Goal: Task Accomplishment & Management: Manage account settings

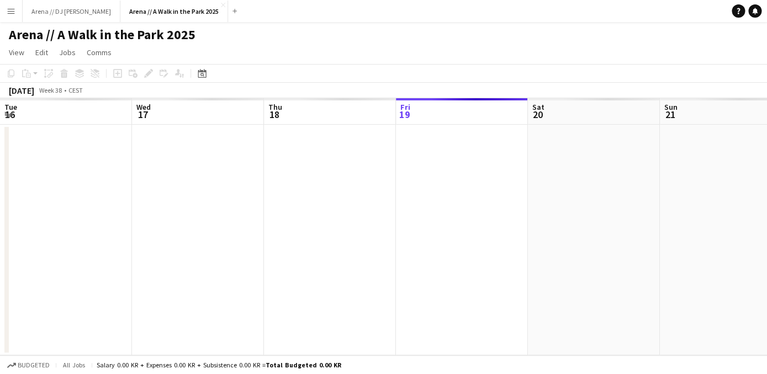
scroll to position [0, 264]
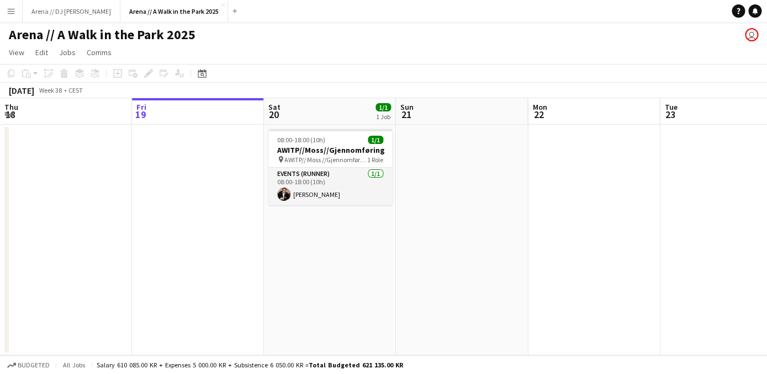
click at [19, 15] on button "Menu" at bounding box center [11, 11] width 22 height 22
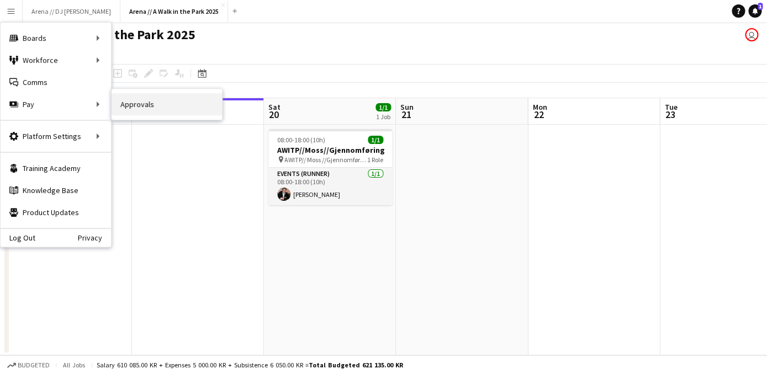
click at [139, 108] on link "Approvals" at bounding box center [166, 104] width 110 height 22
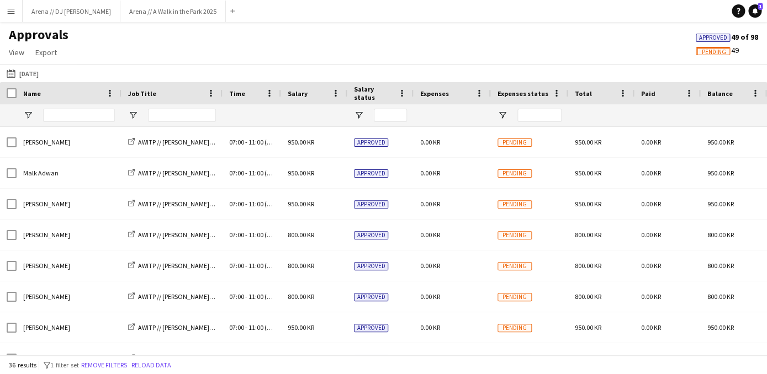
click at [16, 17] on button "Menu" at bounding box center [11, 11] width 22 height 22
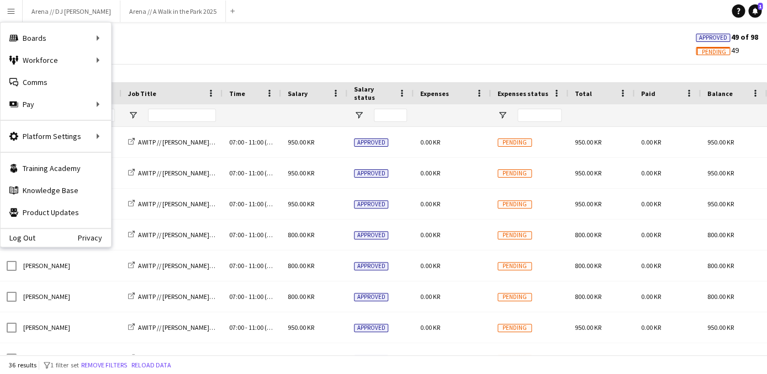
click at [188, 50] on div "Approvals View Customise view Customise filters Reset Filters Reset View Reset …" at bounding box center [383, 45] width 767 height 38
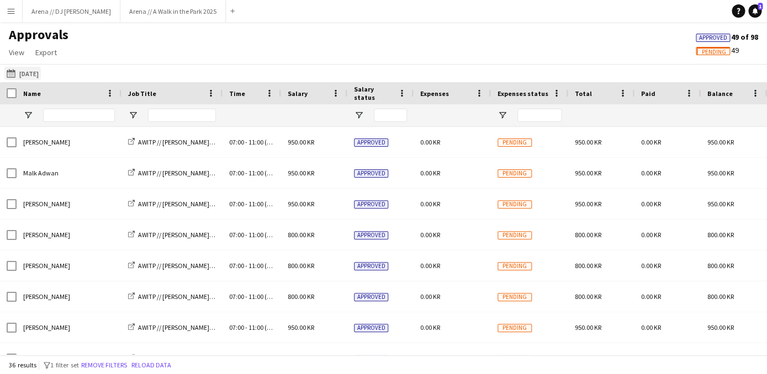
click at [41, 75] on button "[DATE] [DATE]" at bounding box center [22, 73] width 36 height 13
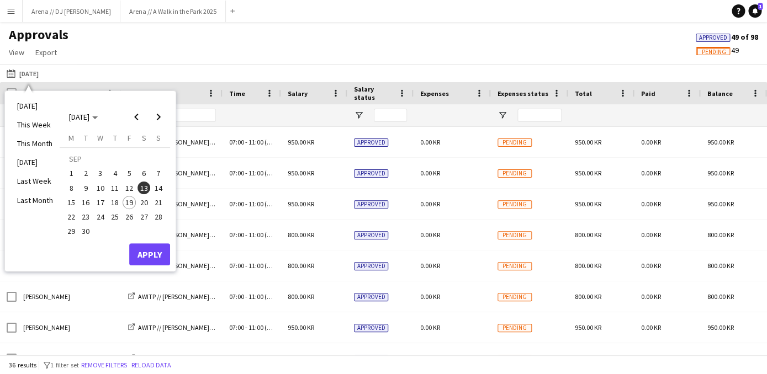
click at [146, 60] on div "Approvals View Customise view Customise filters Reset Filters Reset View Reset …" at bounding box center [383, 45] width 767 height 38
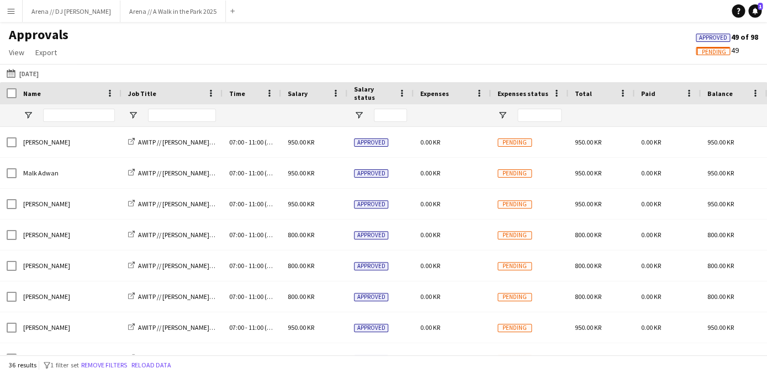
click at [647, 53] on div "Approvals View Customise view Customise filters Reset Filters Reset View Reset …" at bounding box center [383, 45] width 767 height 38
click at [623, 44] on div "Approvals View Customise view Customise filters Reset Filters Reset View Reset …" at bounding box center [383, 45] width 767 height 38
click at [211, 92] on span at bounding box center [211, 93] width 10 height 10
click at [172, 115] on input "Job Title Filter Input" at bounding box center [182, 115] width 68 height 13
type input "******"
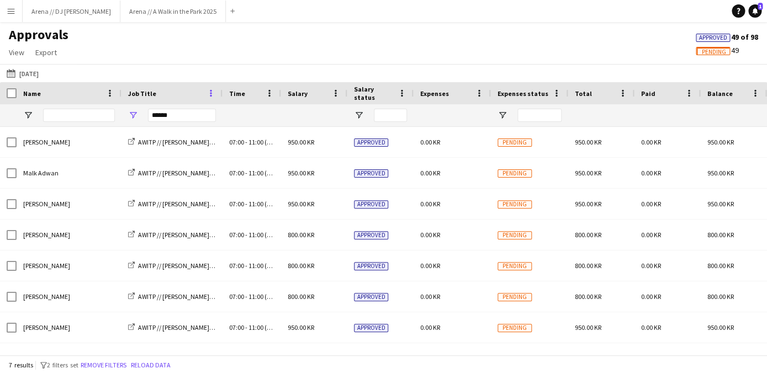
click at [207, 98] on span at bounding box center [211, 93] width 10 height 10
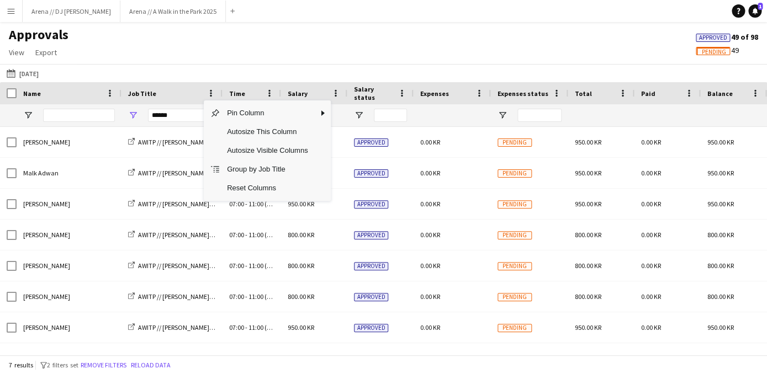
click at [248, 57] on div "Approvals View Customise view Customise filters Reset Filters Reset View Reset …" at bounding box center [383, 45] width 767 height 38
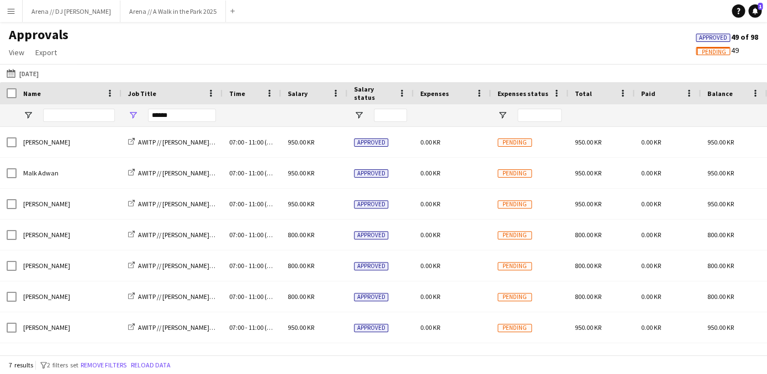
click at [9, 12] on app-icon "Menu" at bounding box center [11, 11] width 9 height 9
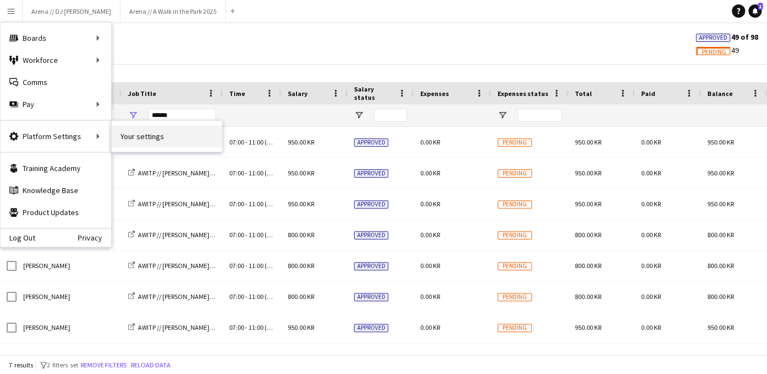
click at [131, 136] on link "Your settings" at bounding box center [166, 136] width 110 height 22
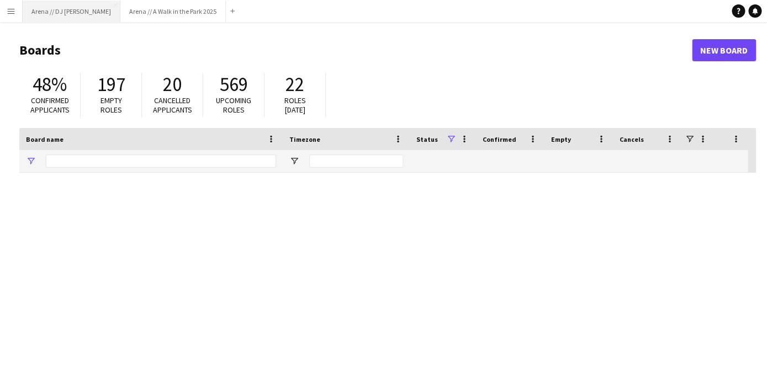
type input "*****"
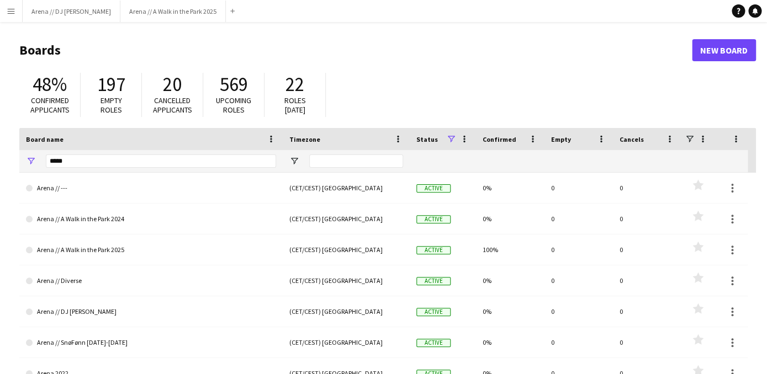
click at [15, 17] on button "Menu" at bounding box center [11, 11] width 22 height 22
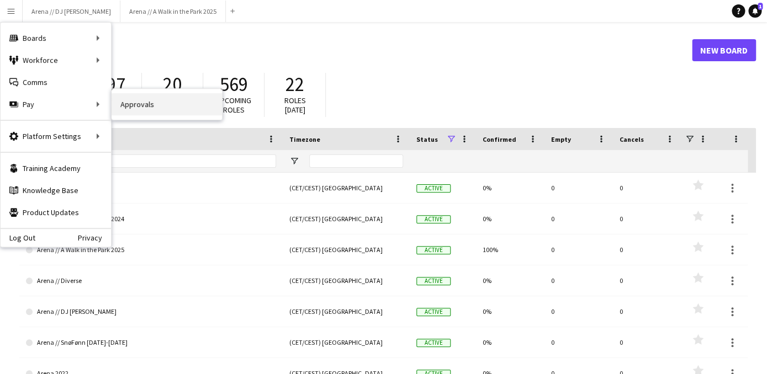
click at [147, 105] on link "Approvals" at bounding box center [166, 104] width 110 height 22
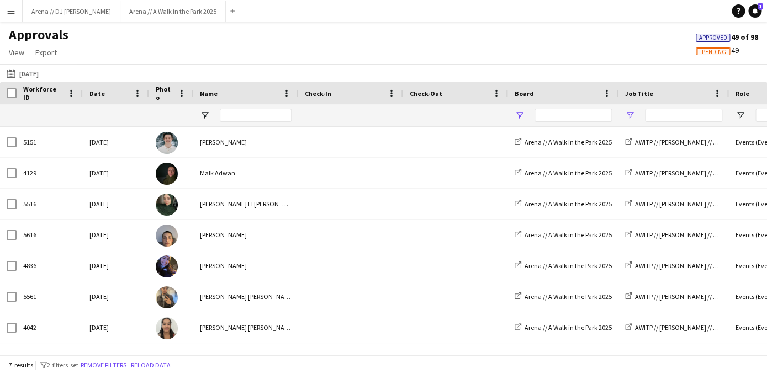
type input "******"
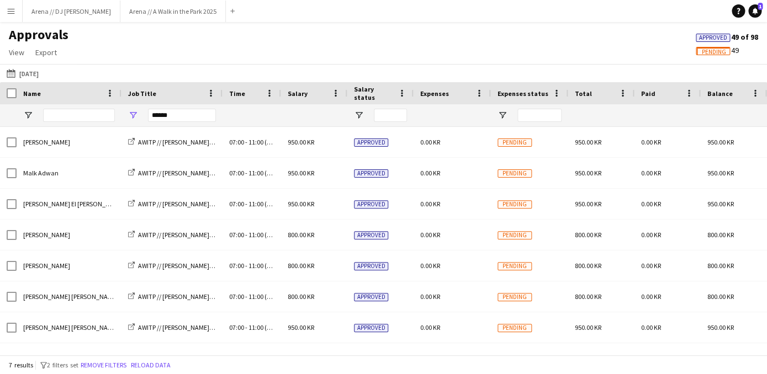
click at [712, 36] on span "Approved" at bounding box center [713, 37] width 28 height 7
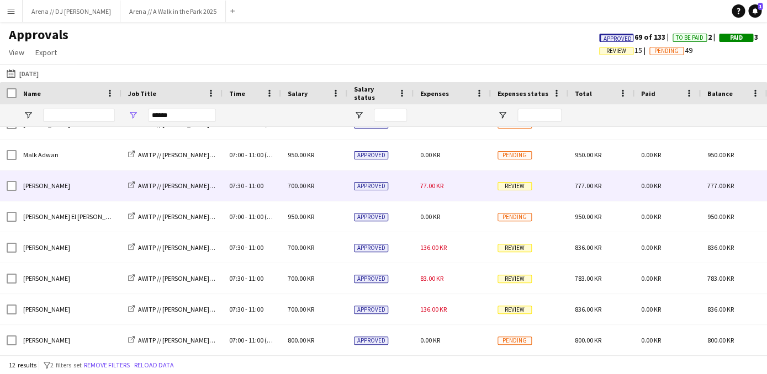
scroll to position [62, 0]
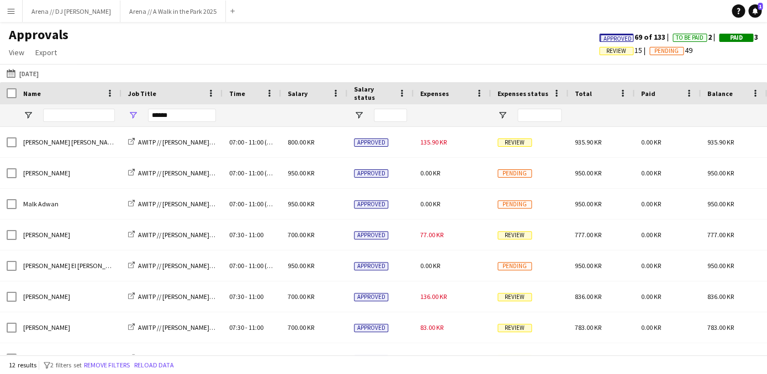
click at [607, 51] on span "Review" at bounding box center [616, 50] width 20 height 7
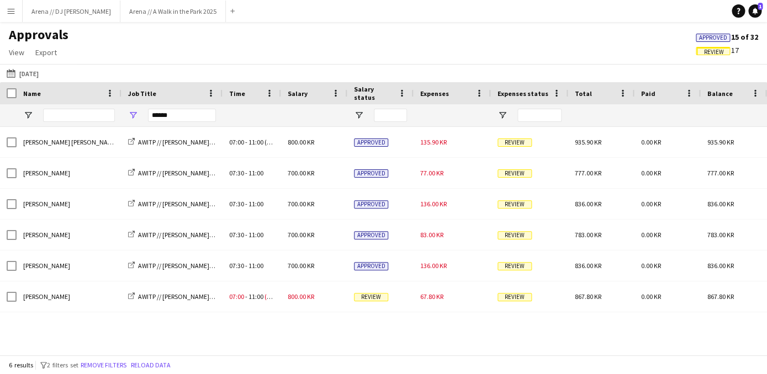
click at [712, 50] on span "Review" at bounding box center [714, 52] width 20 height 7
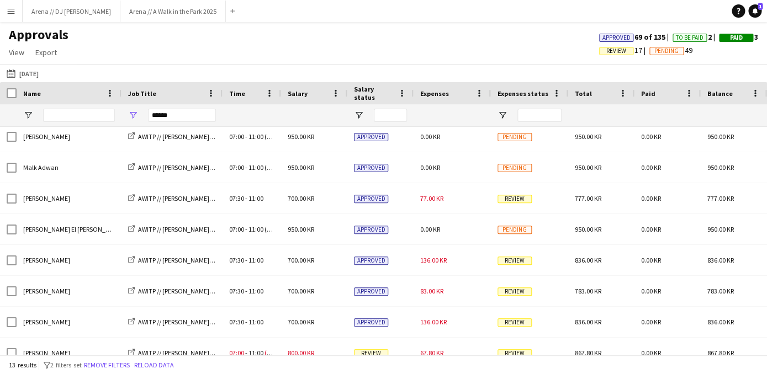
scroll to position [0, 0]
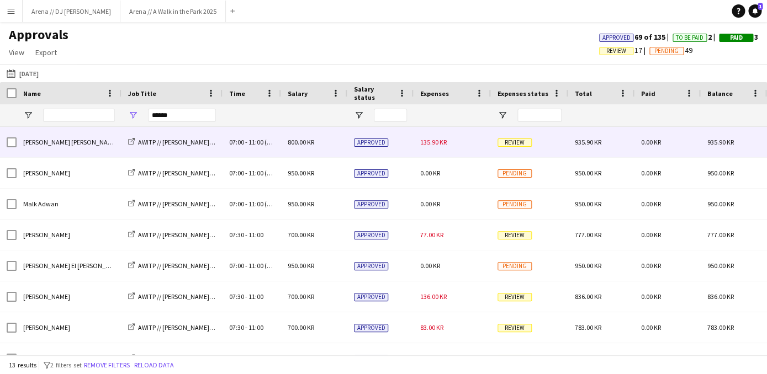
click at [497, 140] on div "Review" at bounding box center [529, 142] width 77 height 30
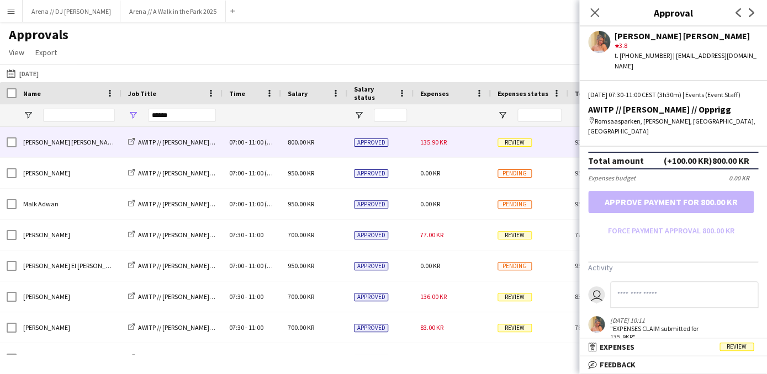
scroll to position [358, 0]
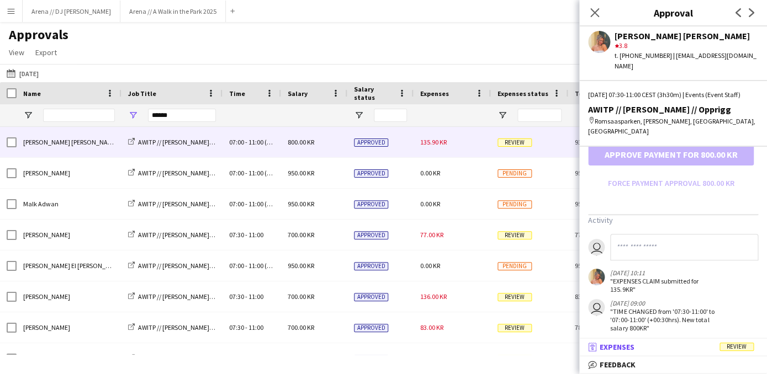
click at [663, 348] on mat-panel-title "receipt Expenses Review" at bounding box center [670, 347] width 183 height 10
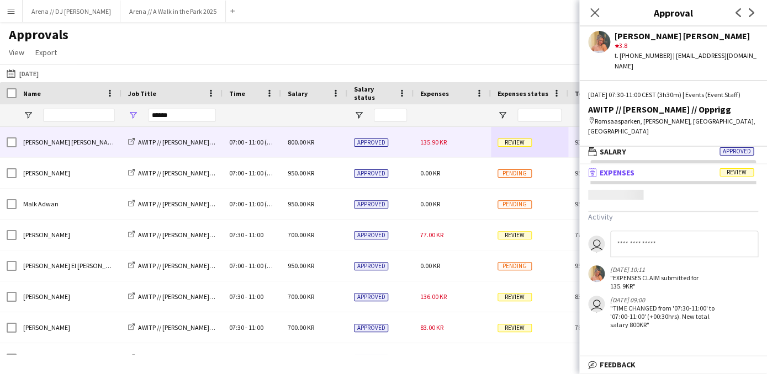
scroll to position [3, 0]
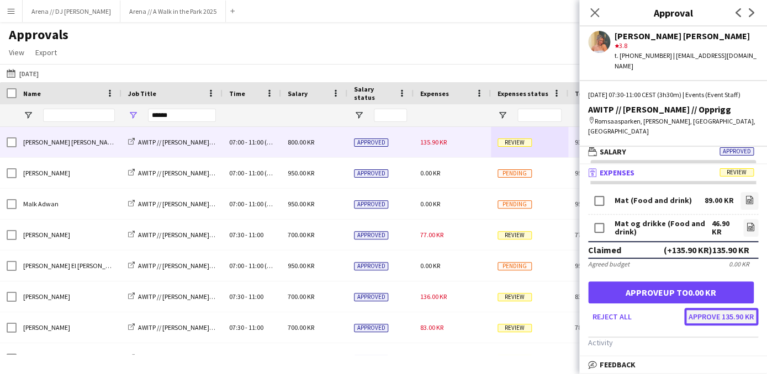
click at [714, 310] on button "Approve 135.90 KR" at bounding box center [721, 317] width 74 height 18
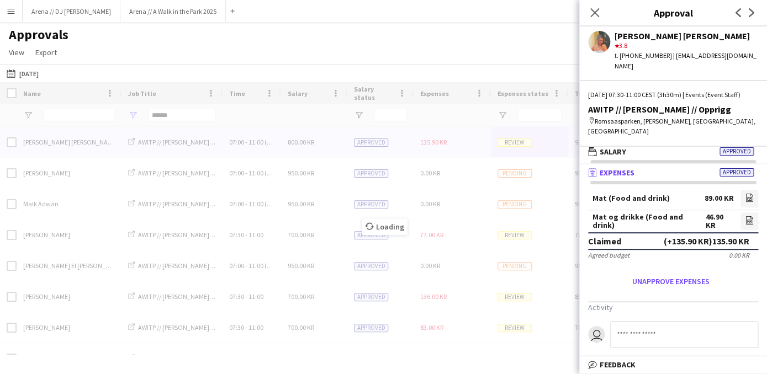
click at [472, 127] on div "Loading" at bounding box center [383, 218] width 767 height 273
click at [472, 141] on div "Loading" at bounding box center [383, 218] width 767 height 273
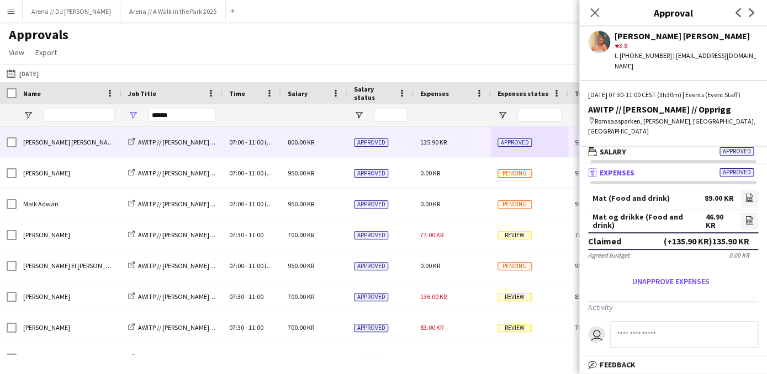
click at [483, 65] on div "[DATE] [DATE] [DATE] This Week This Month [DATE] Last Week Last Month [DATE] [D…" at bounding box center [383, 73] width 767 height 18
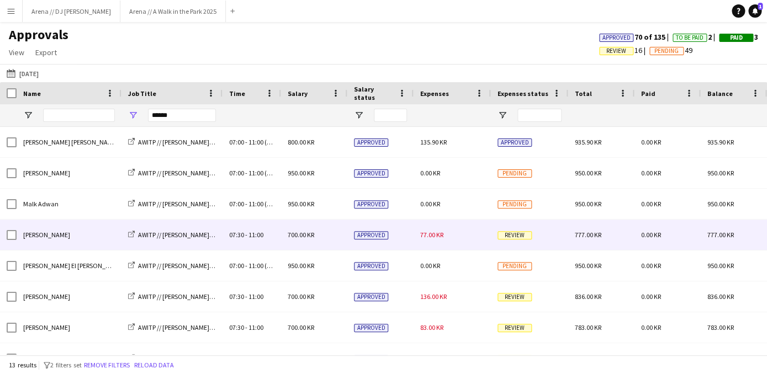
click at [490, 232] on div "77.00 KR" at bounding box center [451, 235] width 77 height 30
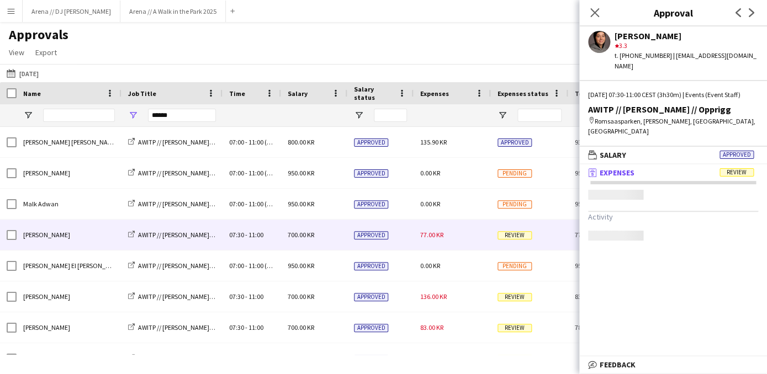
click at [674, 168] on mat-panel-title "receipt Expenses Review" at bounding box center [670, 173] width 183 height 10
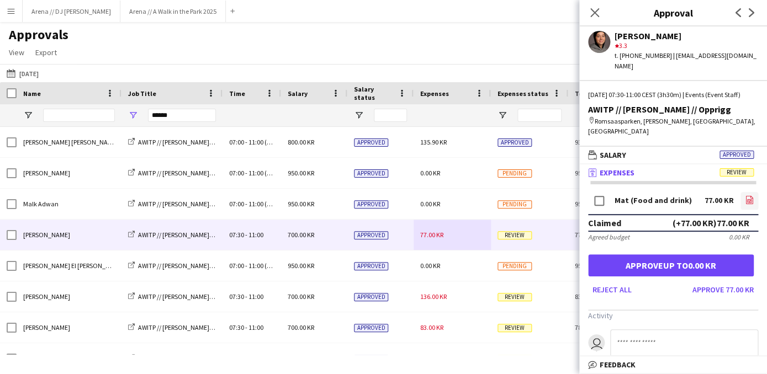
click at [747, 199] on icon at bounding box center [749, 200] width 4 height 3
click at [708, 282] on button "Approve 77.00 KR" at bounding box center [723, 290] width 70 height 18
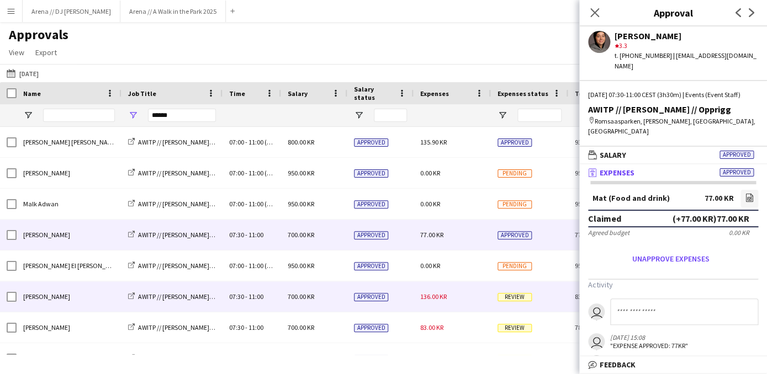
click at [476, 299] on div "136.00 KR" at bounding box center [451, 296] width 77 height 30
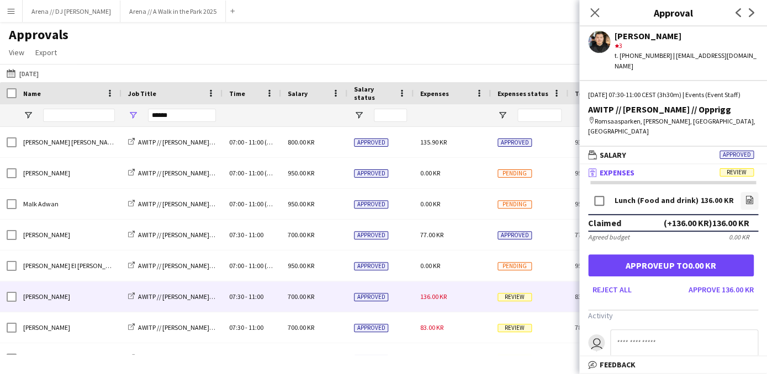
click at [685, 168] on mat-panel-title "receipt Expenses Review" at bounding box center [670, 173] width 183 height 10
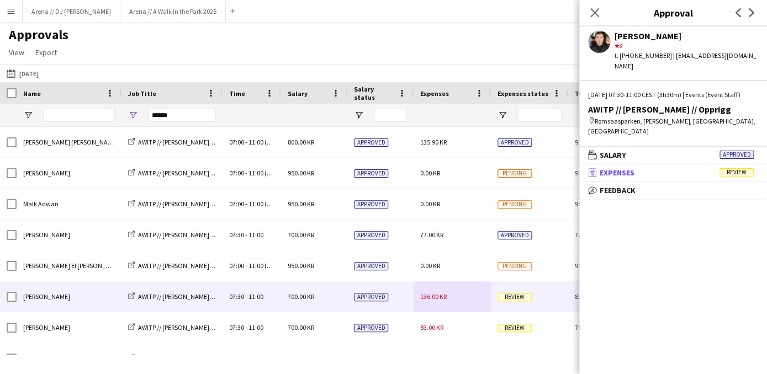
click at [704, 168] on mat-panel-title "receipt Expenses Review" at bounding box center [670, 173] width 183 height 10
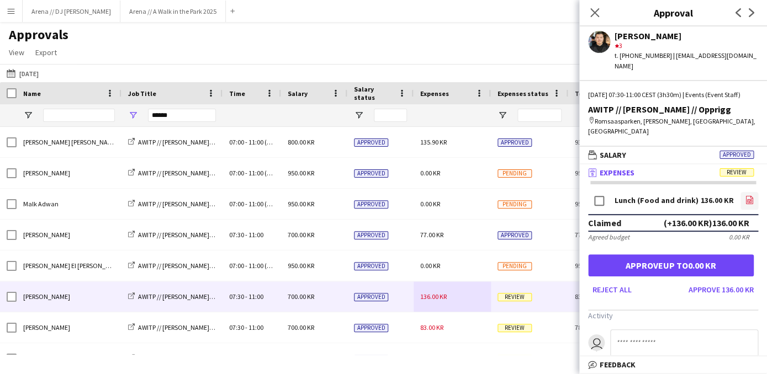
click at [745, 195] on icon "file-image" at bounding box center [749, 199] width 9 height 9
click at [713, 281] on button "Approve 136.00 KR" at bounding box center [721, 290] width 74 height 18
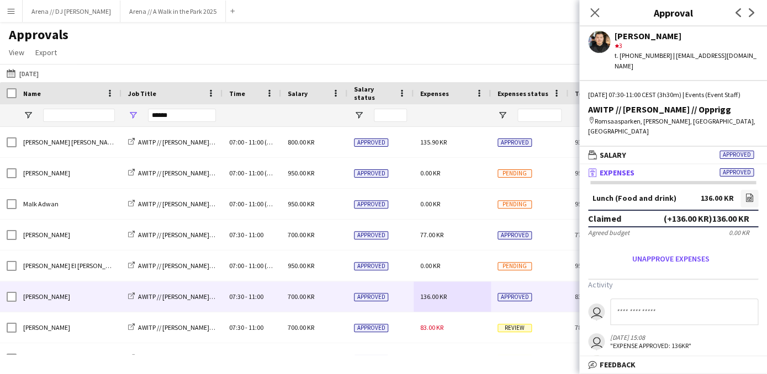
click at [434, 54] on div "Approvals View Customise view Customise filters Reset Filters Reset View Reset …" at bounding box center [383, 45] width 767 height 38
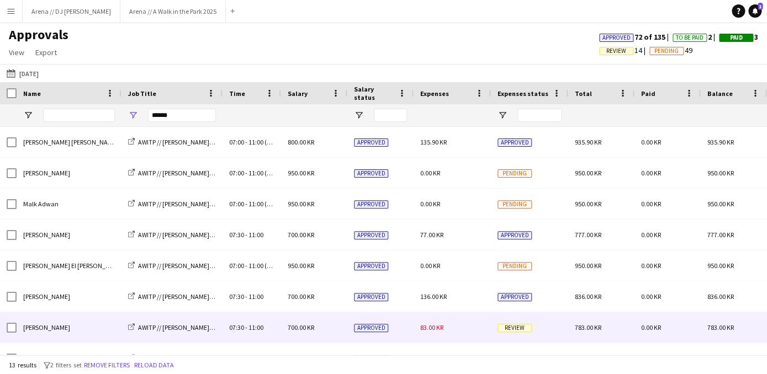
click at [479, 328] on div "83.00 KR" at bounding box center [451, 327] width 77 height 30
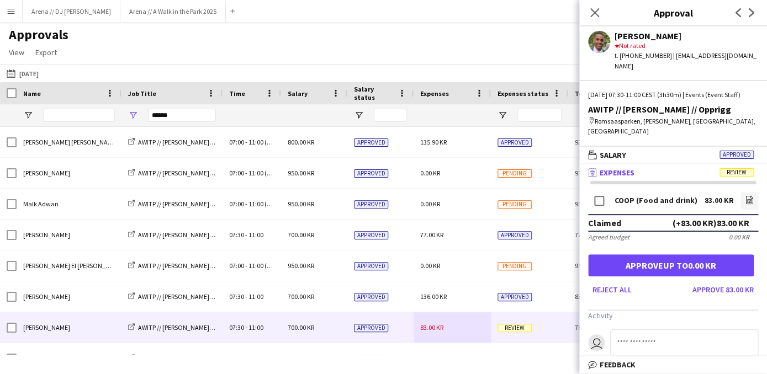
click at [709, 167] on mat-expansion-panel-header "receipt Expenses Review" at bounding box center [673, 172] width 188 height 17
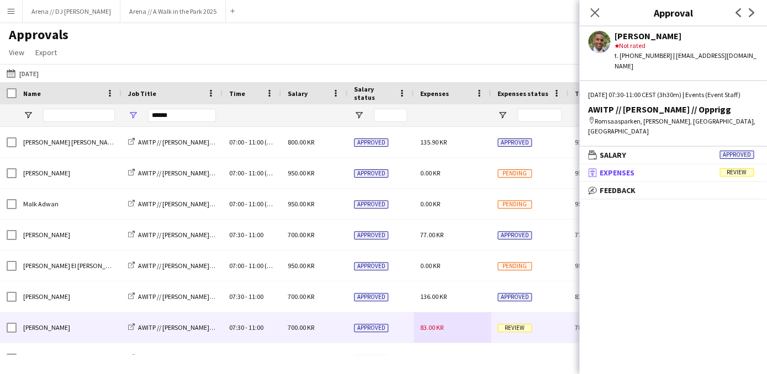
click at [712, 168] on mat-panel-title "receipt Expenses Review" at bounding box center [670, 173] width 183 height 10
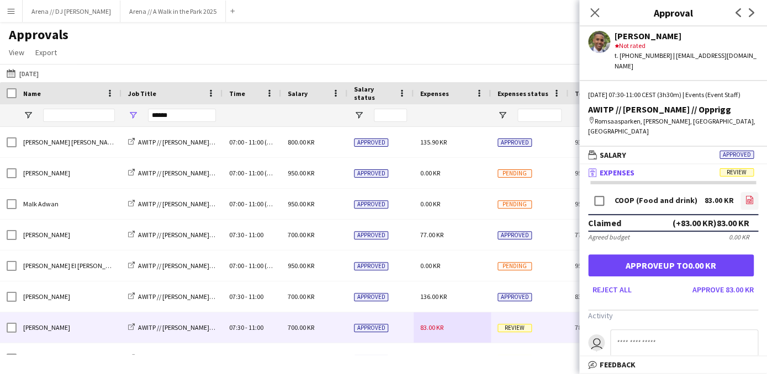
click at [745, 195] on icon "file-image" at bounding box center [749, 199] width 9 height 9
click at [700, 283] on button "Approve 83.00 KR" at bounding box center [723, 290] width 70 height 18
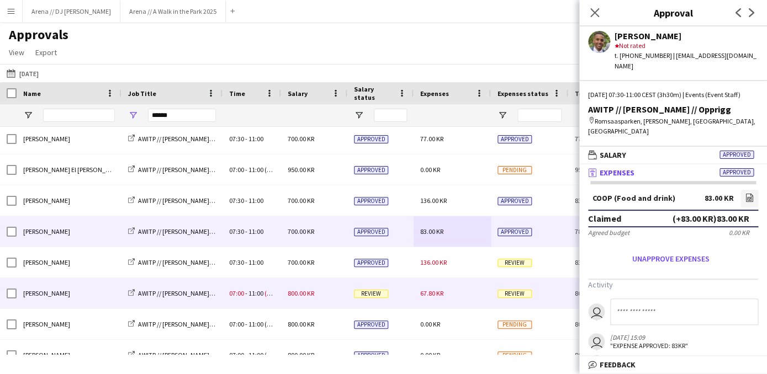
scroll to position [99, 0]
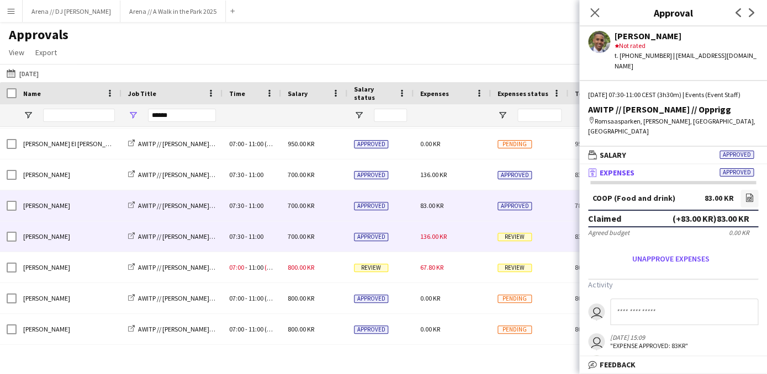
click at [543, 235] on div "Review" at bounding box center [529, 236] width 77 height 30
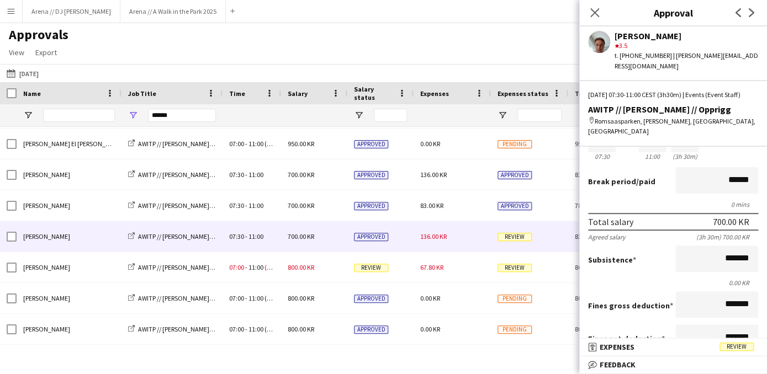
scroll to position [69, 0]
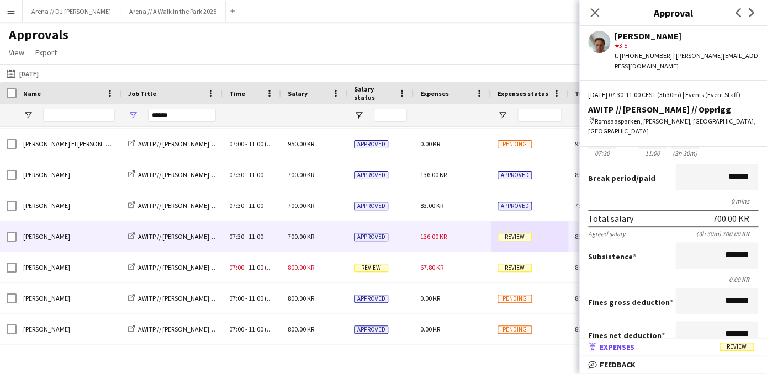
click at [658, 349] on mat-panel-title "receipt Expenses Review" at bounding box center [670, 347] width 183 height 10
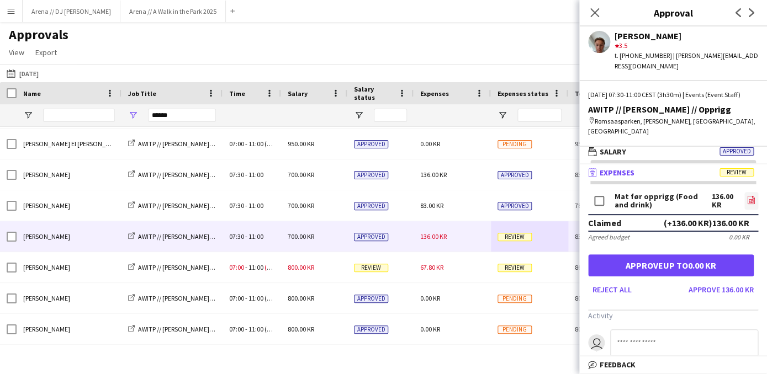
click at [749, 195] on icon "file-image" at bounding box center [750, 199] width 9 height 9
click at [716, 281] on button "Approve 136.00 KR" at bounding box center [721, 290] width 74 height 18
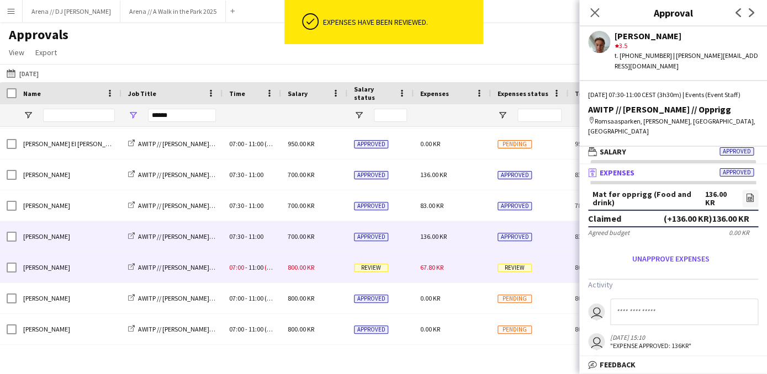
click at [458, 268] on div "67.80 KR" at bounding box center [451, 267] width 77 height 30
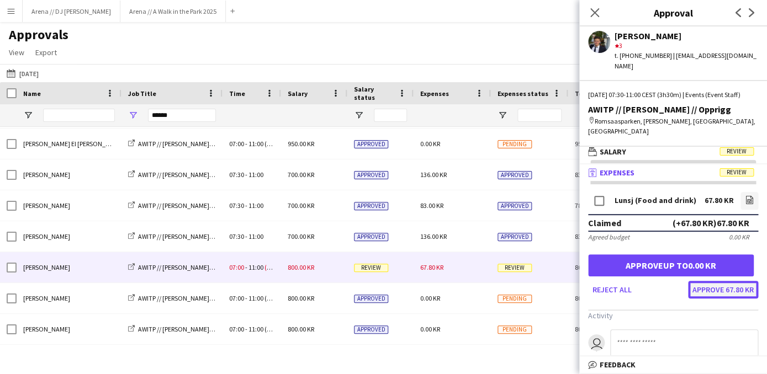
click at [723, 281] on button "Approve 67.80 KR" at bounding box center [723, 290] width 70 height 18
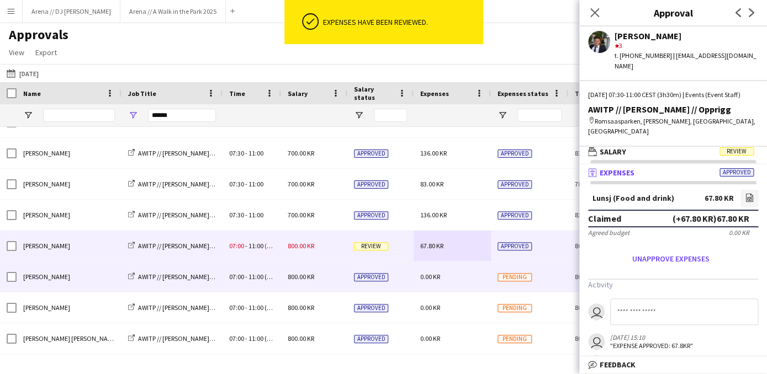
scroll to position [174, 0]
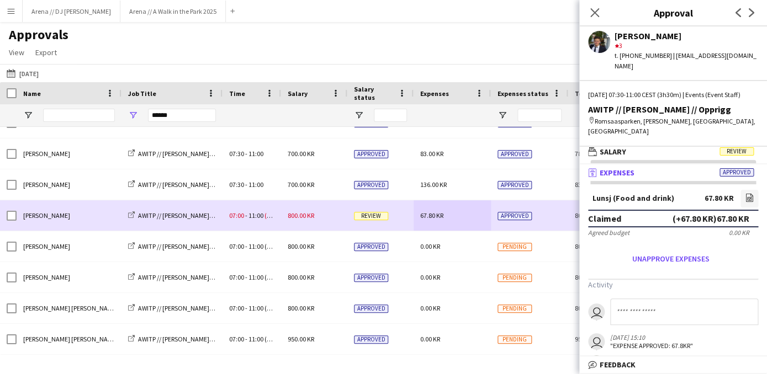
click at [393, 214] on div "Review" at bounding box center [380, 215] width 66 height 30
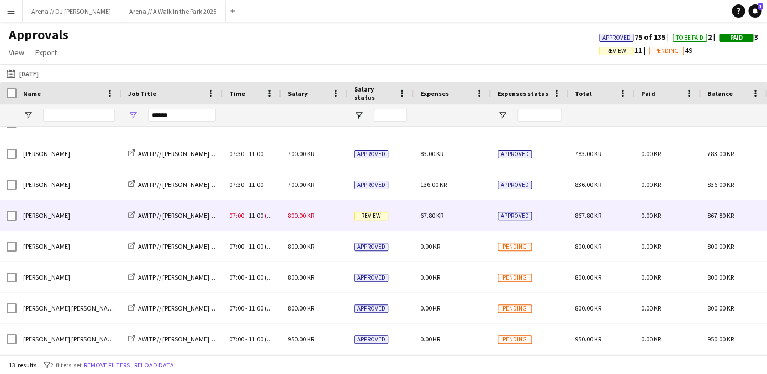
click at [444, 222] on div "67.80 KR" at bounding box center [451, 215] width 77 height 30
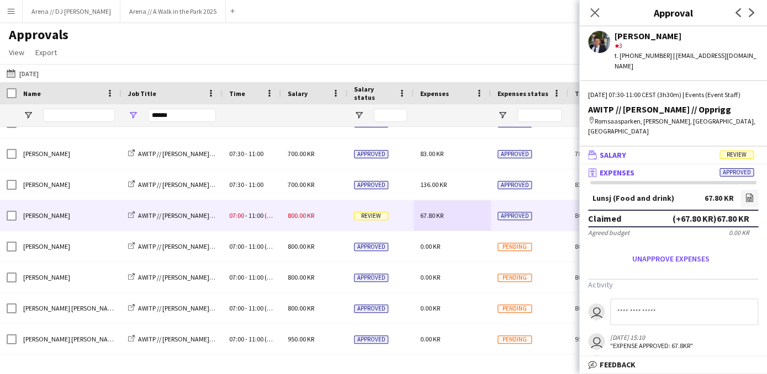
click at [672, 150] on mat-panel-title "wallet Salary Review" at bounding box center [670, 155] width 183 height 10
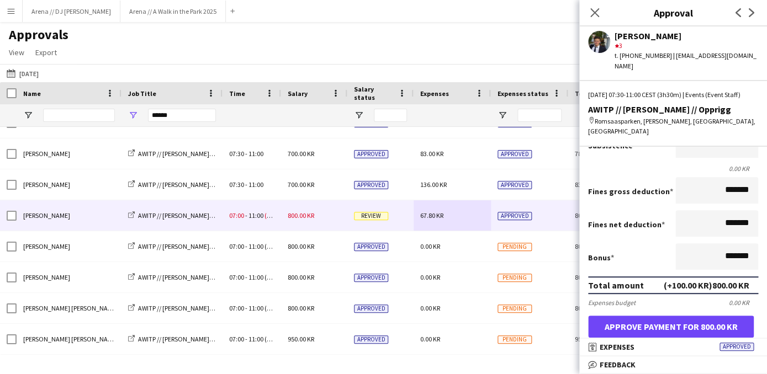
scroll to position [205, 0]
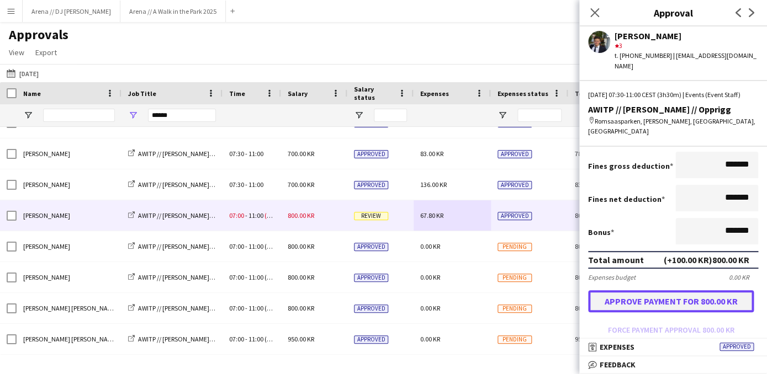
click at [658, 300] on button "Approve payment for 800.00 KR" at bounding box center [671, 301] width 166 height 22
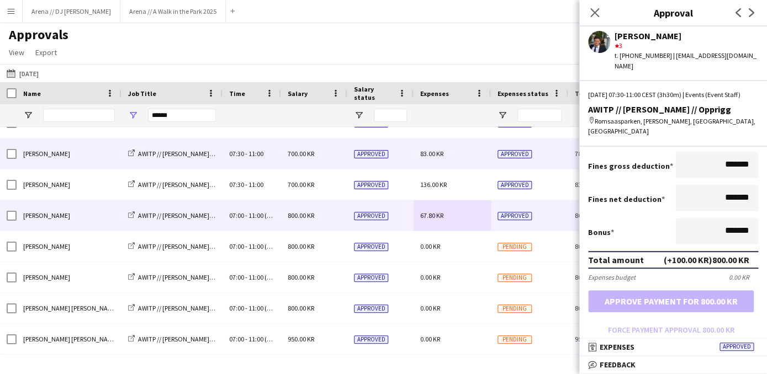
click at [410, 158] on div "Approved" at bounding box center [380, 154] width 66 height 30
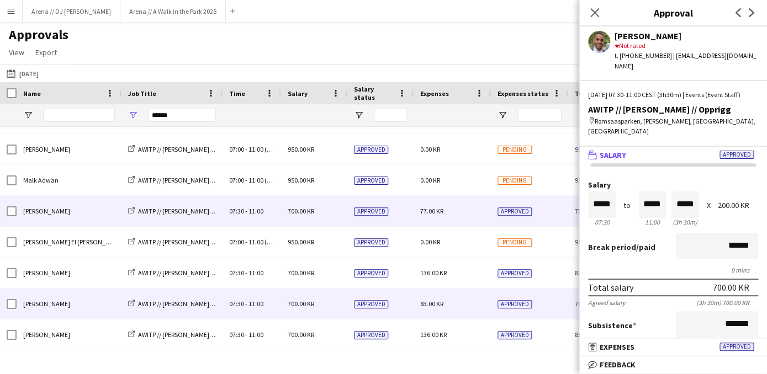
scroll to position [30, 0]
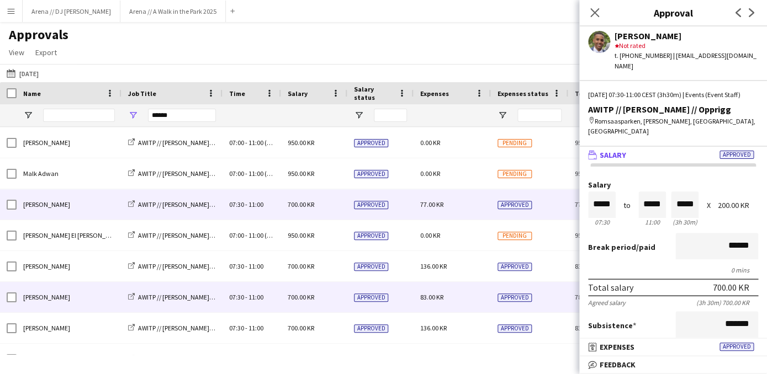
click at [322, 207] on div "700.00 KR" at bounding box center [314, 204] width 66 height 30
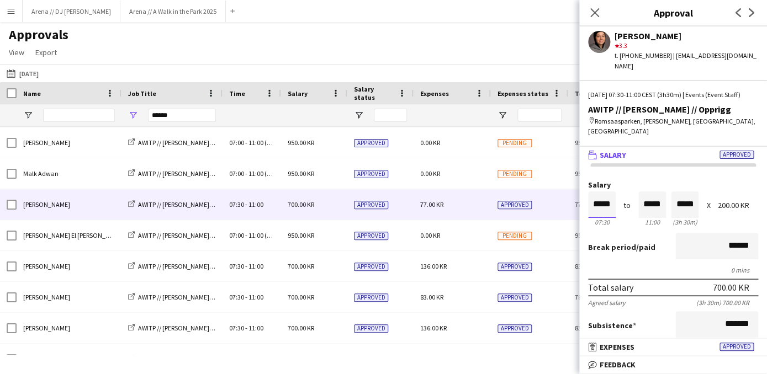
click at [614, 195] on input "*****" at bounding box center [602, 205] width 28 height 26
type input "*****"
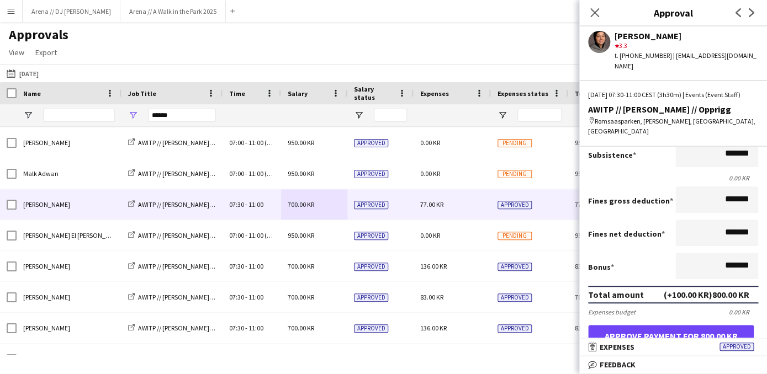
scroll to position [171, 0]
type input "*****"
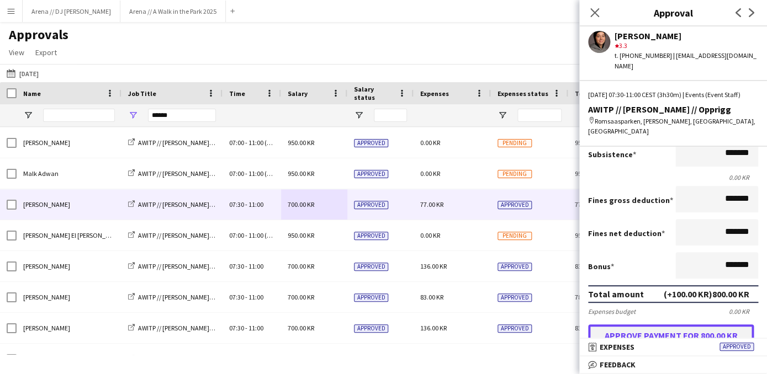
click at [648, 331] on button "Approve payment for 800.00 KR" at bounding box center [671, 336] width 166 height 22
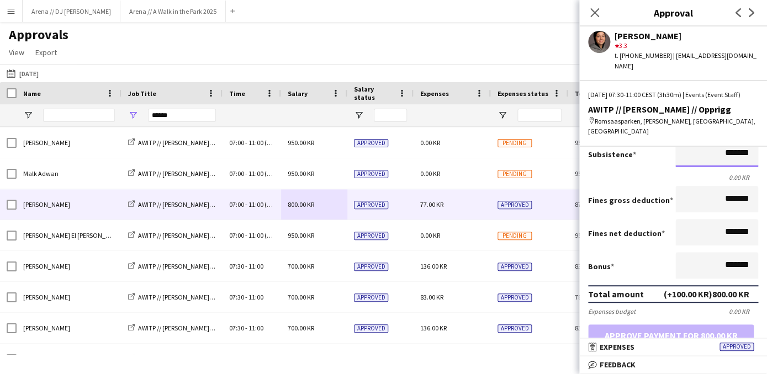
click at [725, 147] on input "*******" at bounding box center [716, 153] width 83 height 26
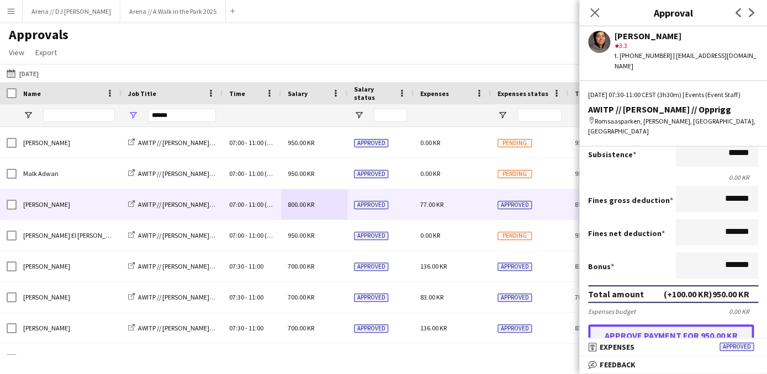
type input "*********"
click at [669, 332] on button "Approve payment for 950.00 KR" at bounding box center [671, 336] width 166 height 22
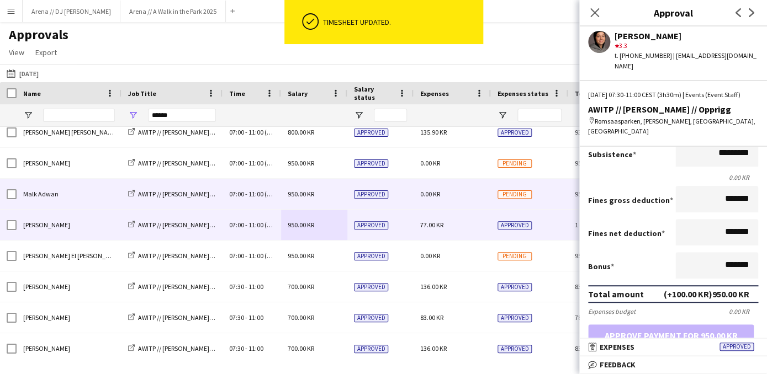
scroll to position [0, 0]
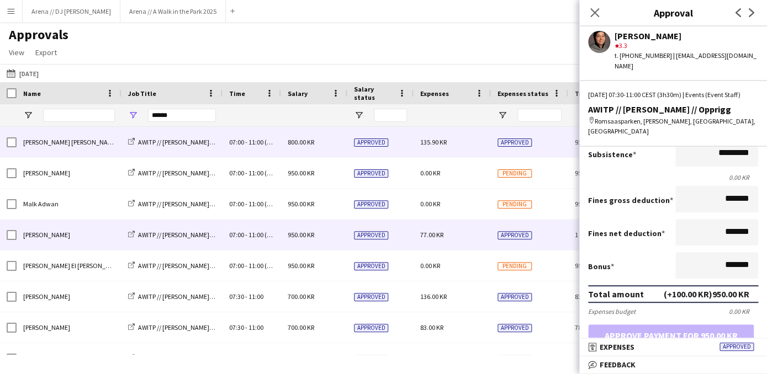
click at [320, 147] on div "800.00 KR" at bounding box center [314, 142] width 66 height 30
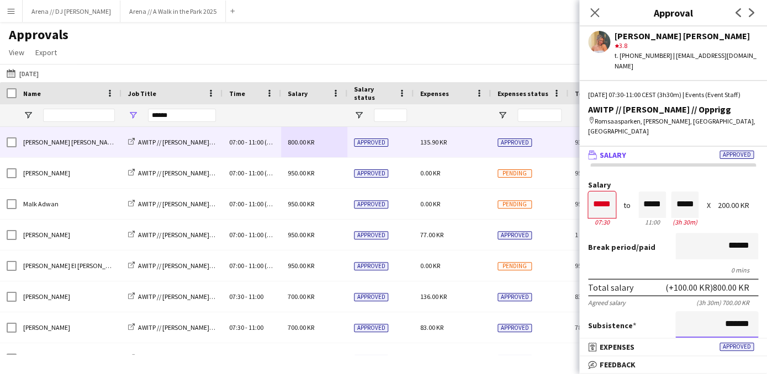
click at [709, 321] on input "*******" at bounding box center [716, 324] width 83 height 26
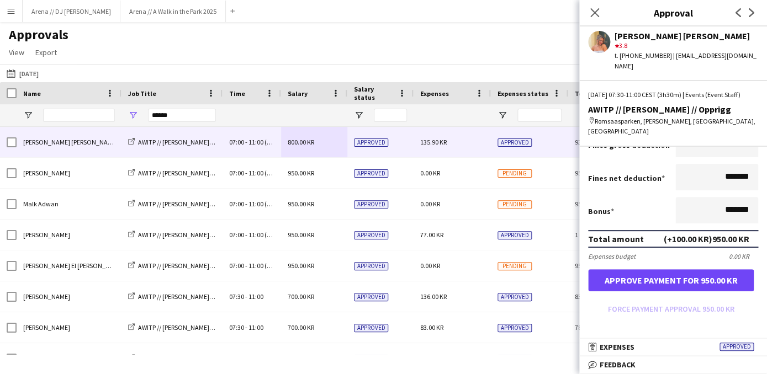
scroll to position [243, 0]
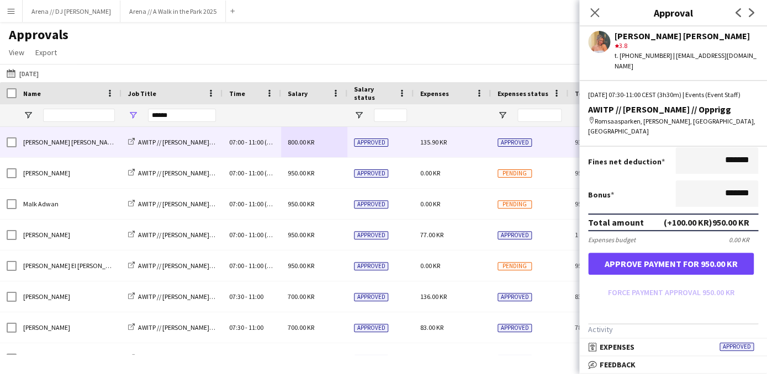
type input "*********"
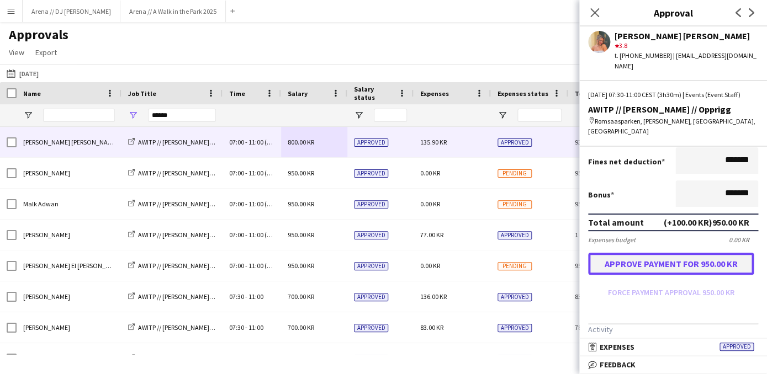
click at [683, 263] on button "Approve payment for 950.00 KR" at bounding box center [671, 264] width 166 height 22
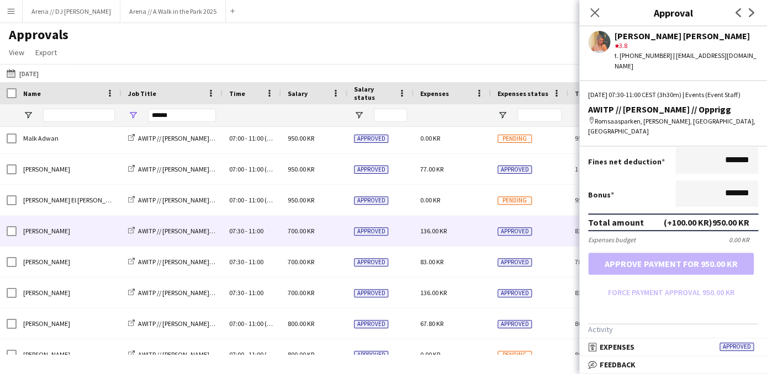
scroll to position [88, 0]
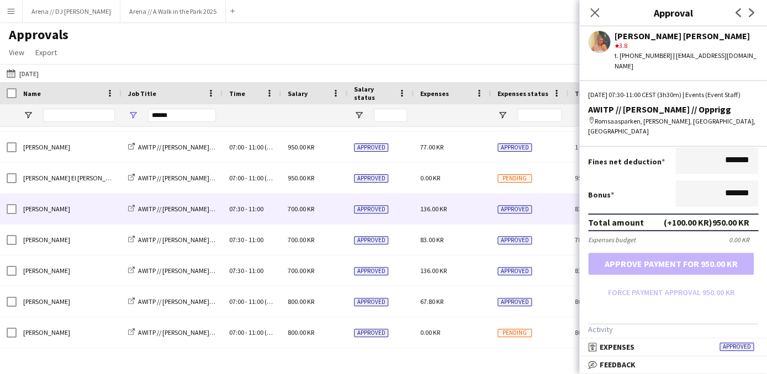
click at [321, 209] on div "700.00 KR" at bounding box center [314, 209] width 66 height 30
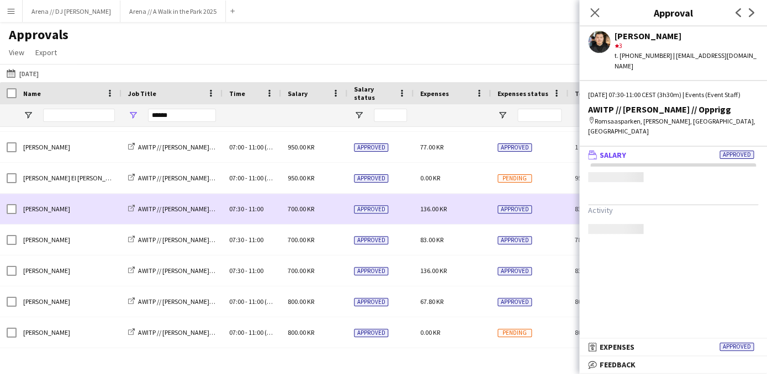
scroll to position [0, 0]
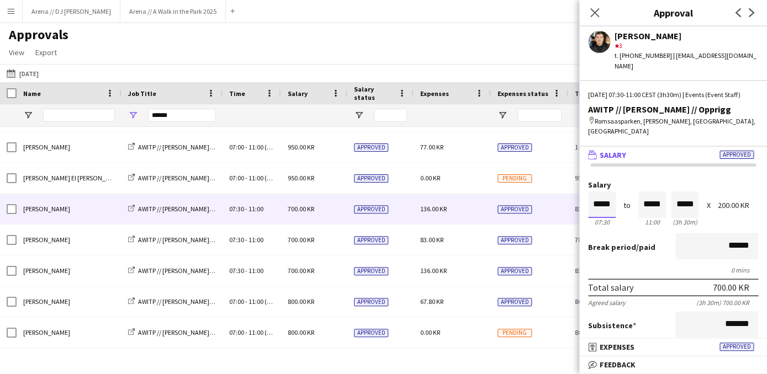
click at [610, 193] on input "*****" at bounding box center [602, 205] width 28 height 26
type input "*****"
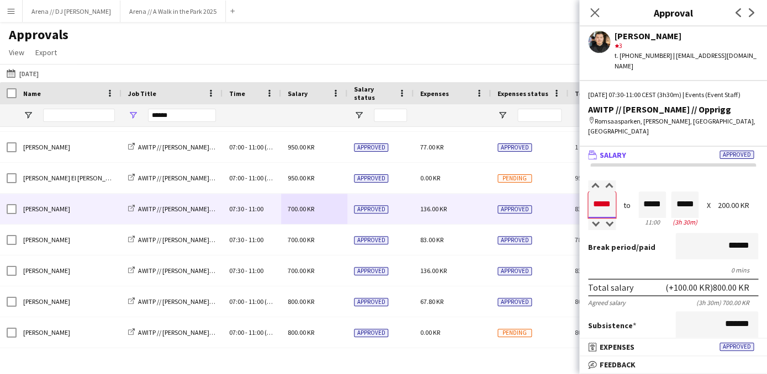
type input "*****"
click at [712, 318] on input "*******" at bounding box center [716, 324] width 83 height 26
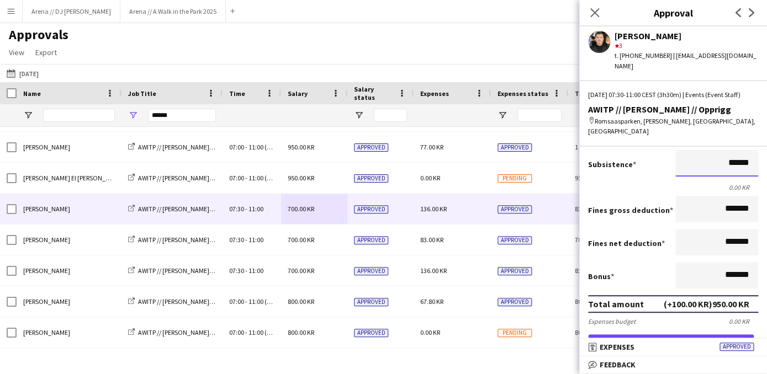
scroll to position [163, 0]
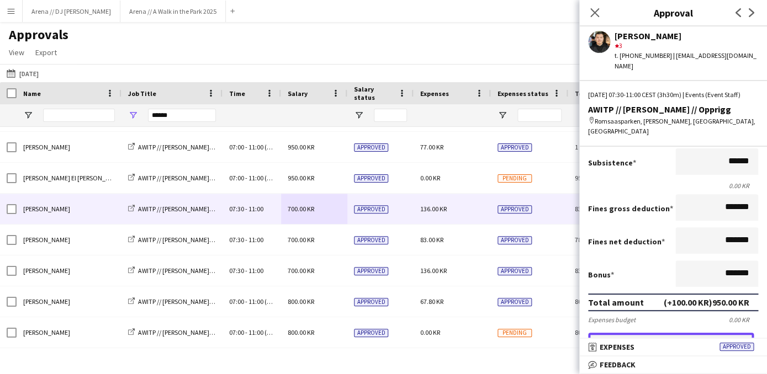
type input "*********"
click at [699, 333] on button "Approve payment for 950.00 KR" at bounding box center [671, 344] width 166 height 22
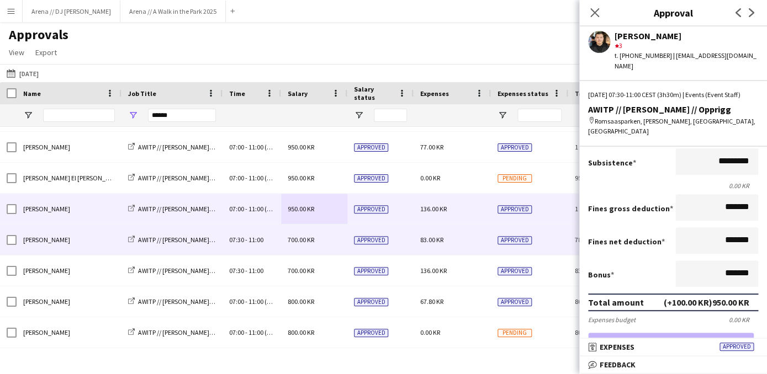
click at [325, 237] on div "700.00 KR" at bounding box center [314, 240] width 66 height 30
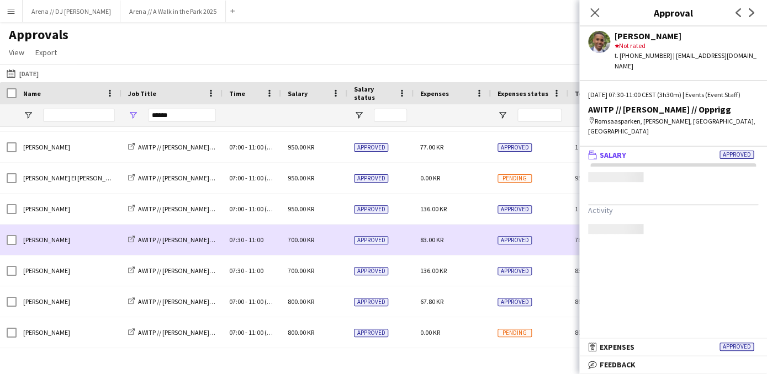
scroll to position [0, 0]
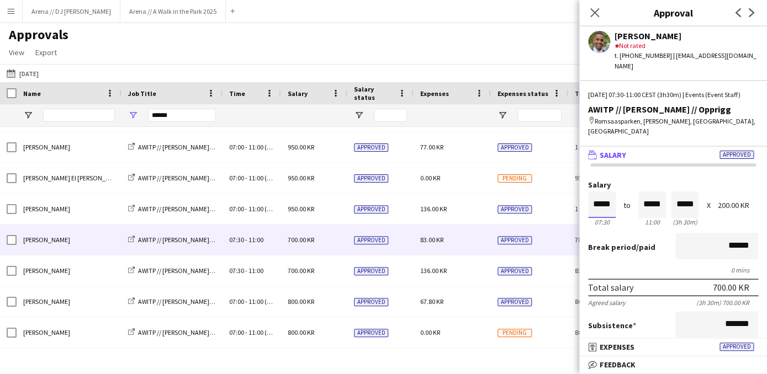
click at [610, 200] on input "*****" at bounding box center [602, 205] width 28 height 26
type input "*****"
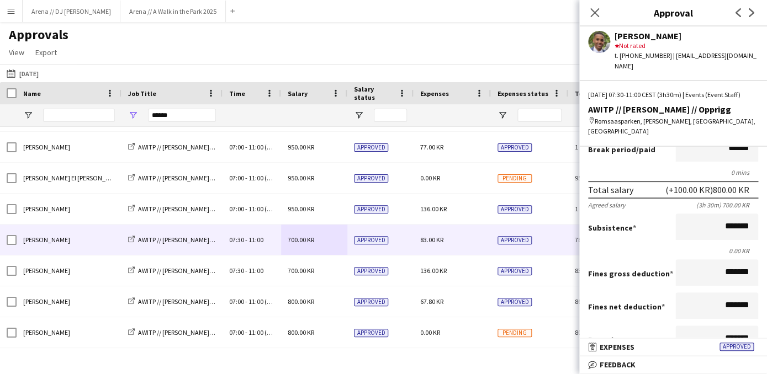
scroll to position [107, 0]
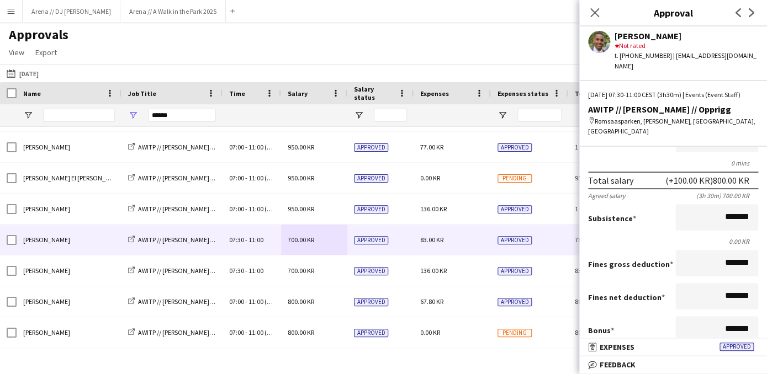
type input "*****"
click at [707, 206] on input "*******" at bounding box center [716, 217] width 83 height 26
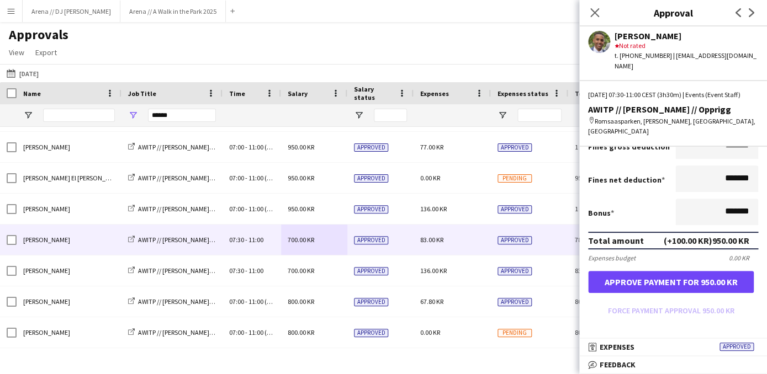
scroll to position [297, 0]
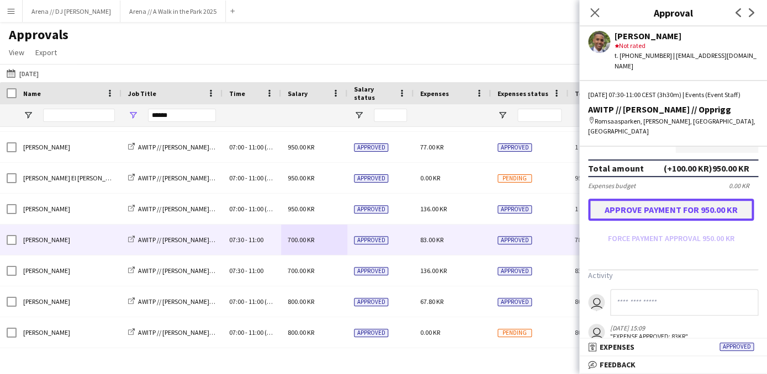
type input "*********"
click at [674, 213] on button "Approve payment for 950.00 KR" at bounding box center [671, 210] width 166 height 22
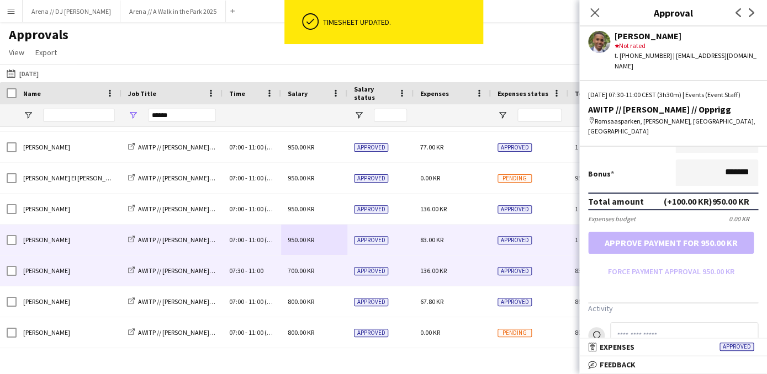
click at [302, 273] on span "700.00 KR" at bounding box center [301, 271] width 26 height 8
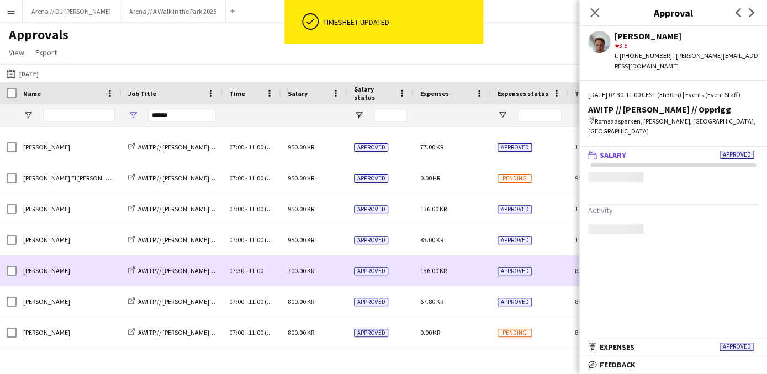
scroll to position [0, 0]
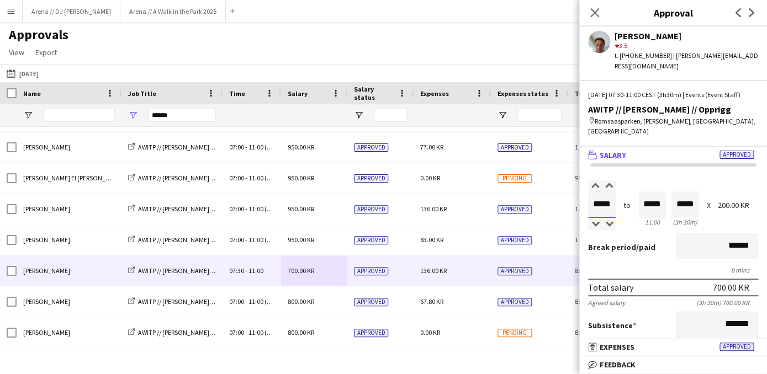
click at [614, 192] on input "*****" at bounding box center [602, 205] width 28 height 26
type input "*****"
click at [714, 314] on input "*******" at bounding box center [716, 324] width 83 height 26
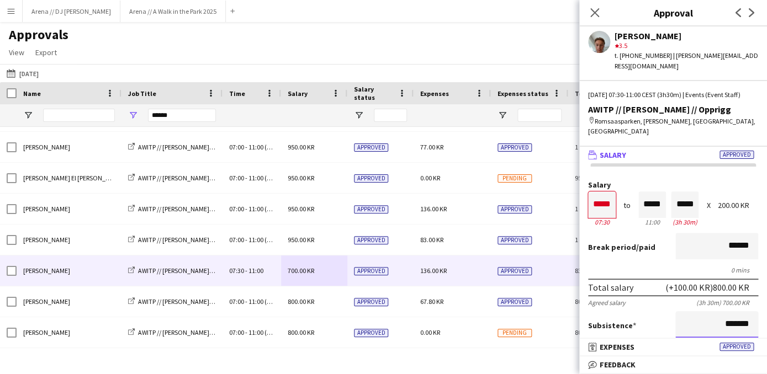
click at [714, 314] on input "*******" at bounding box center [716, 324] width 83 height 26
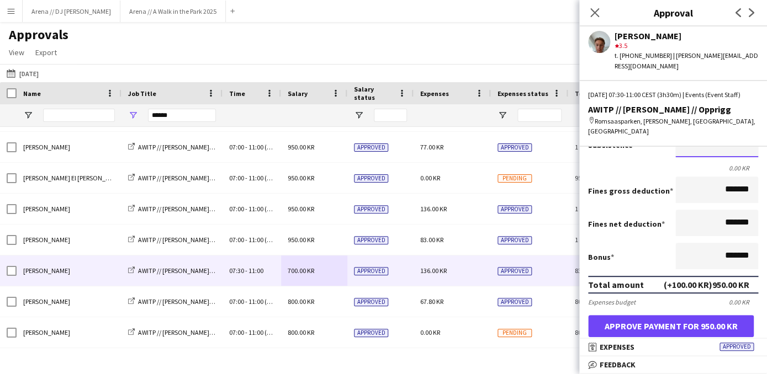
scroll to position [210, 0]
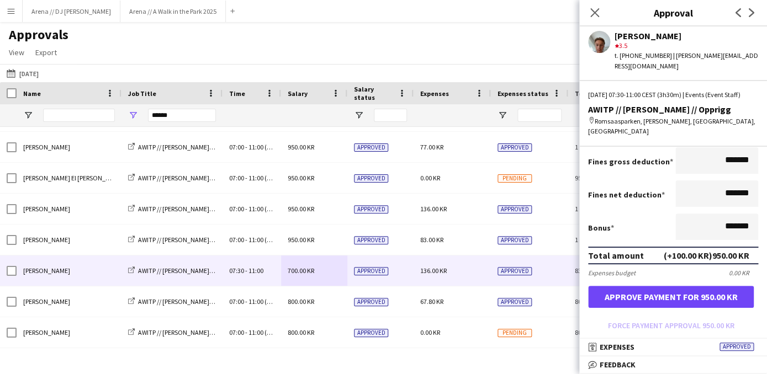
type input "*********"
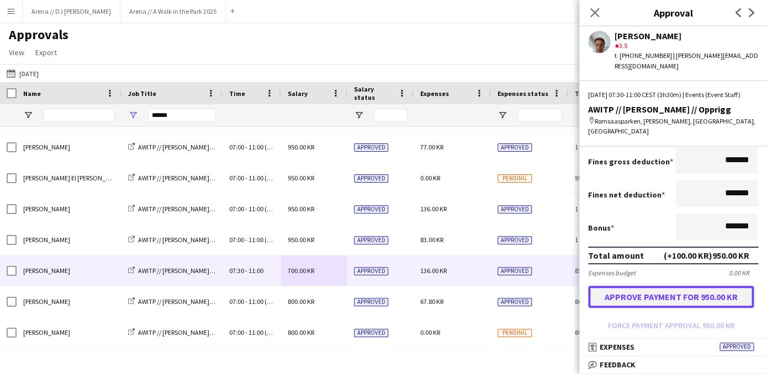
click at [693, 302] on button "Approve payment for 950.00 KR" at bounding box center [671, 297] width 166 height 22
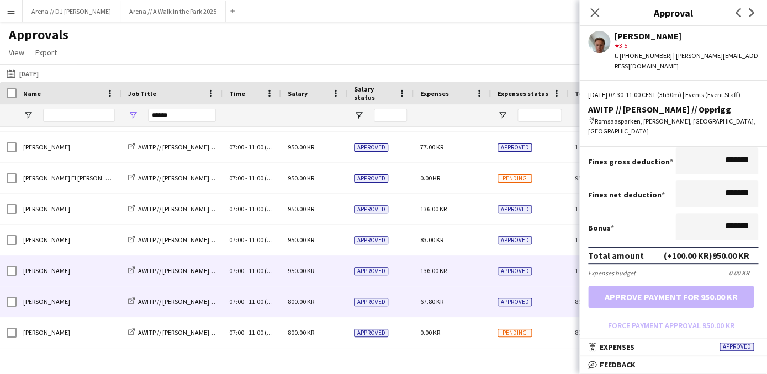
click at [316, 297] on div "800.00 KR" at bounding box center [314, 301] width 66 height 30
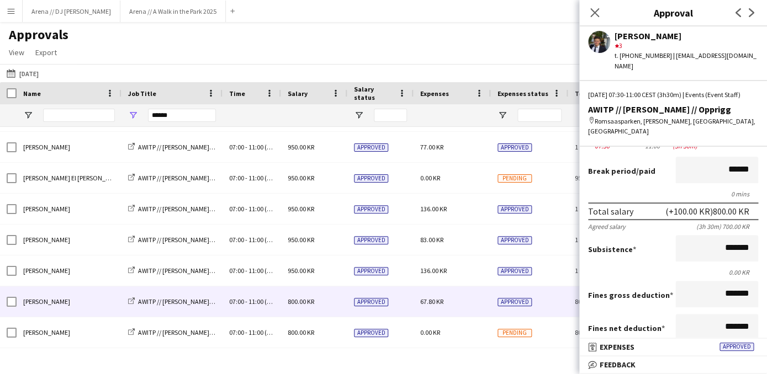
scroll to position [79, 0]
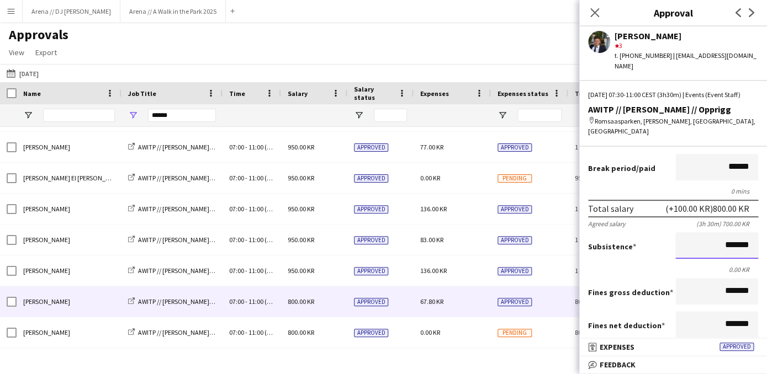
click at [715, 236] on input "*******" at bounding box center [716, 245] width 83 height 26
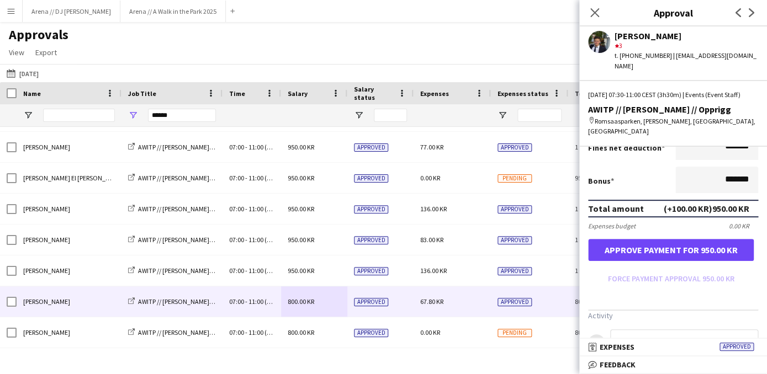
scroll to position [262, 0]
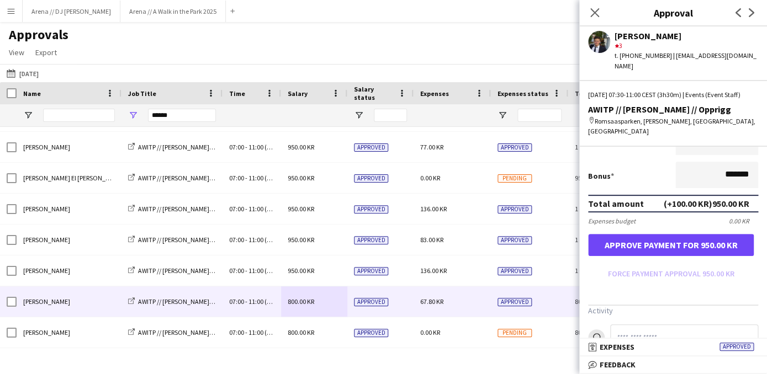
type input "*********"
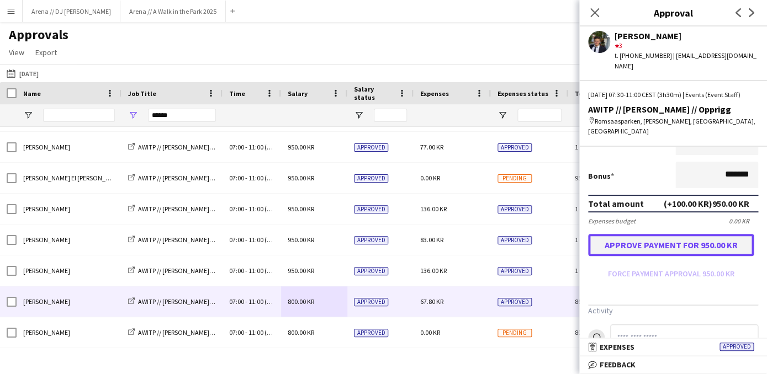
click at [682, 242] on button "Approve payment for 950.00 KR" at bounding box center [671, 245] width 166 height 22
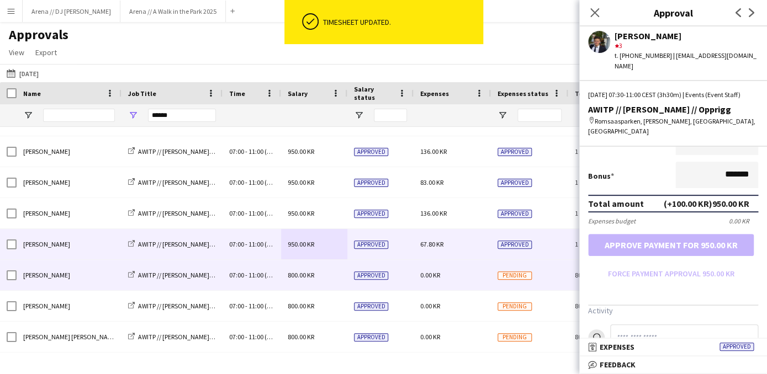
scroll to position [145, 0]
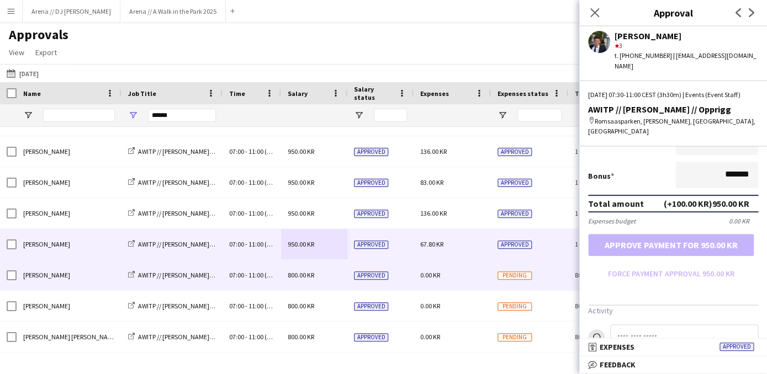
click at [310, 279] on span "800.00 KR" at bounding box center [301, 275] width 26 height 8
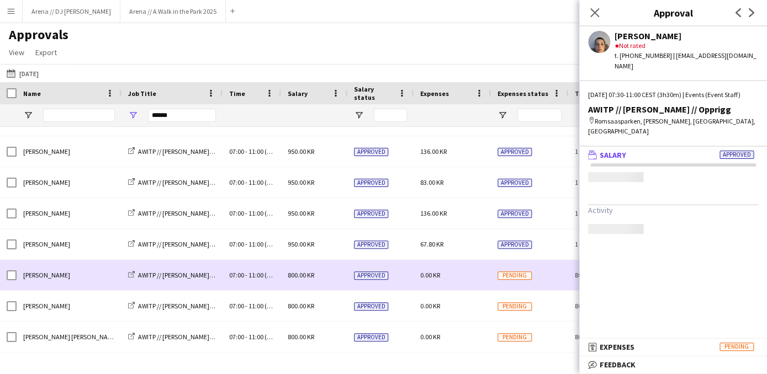
scroll to position [0, 0]
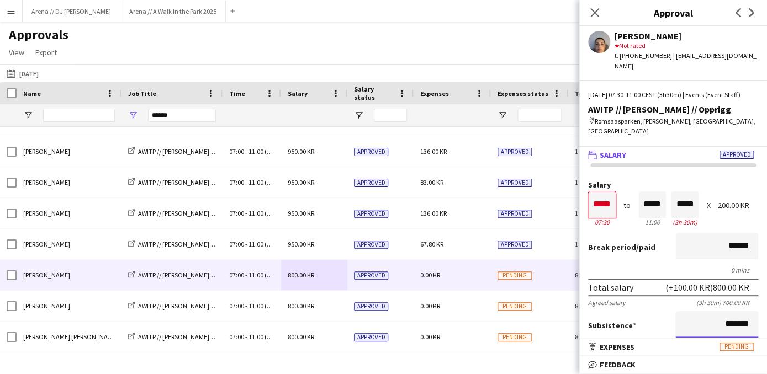
click at [705, 322] on input "*******" at bounding box center [716, 324] width 83 height 26
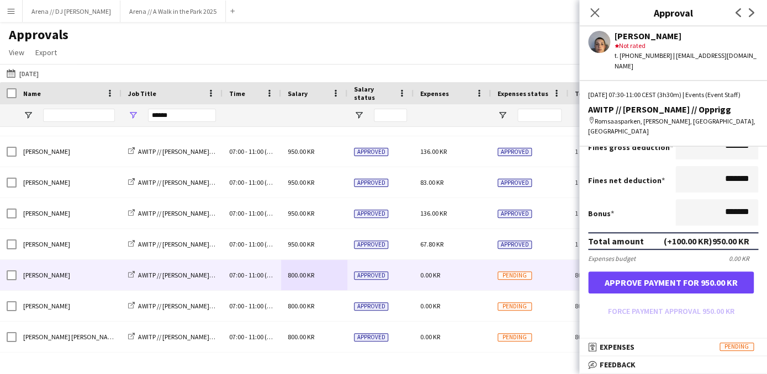
scroll to position [225, 0]
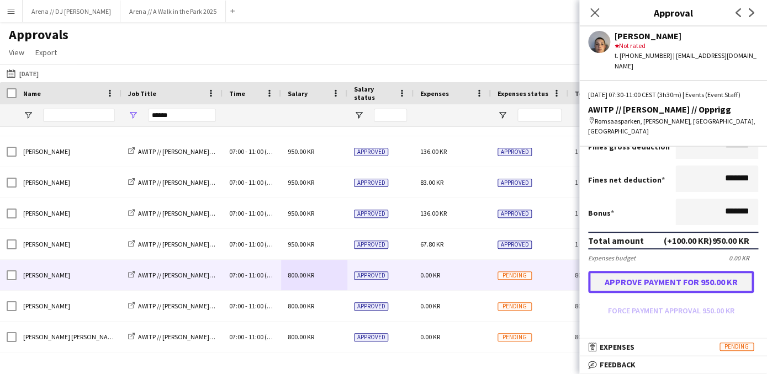
type input "*********"
click at [687, 281] on button "Approve payment for 950.00 KR" at bounding box center [671, 282] width 166 height 22
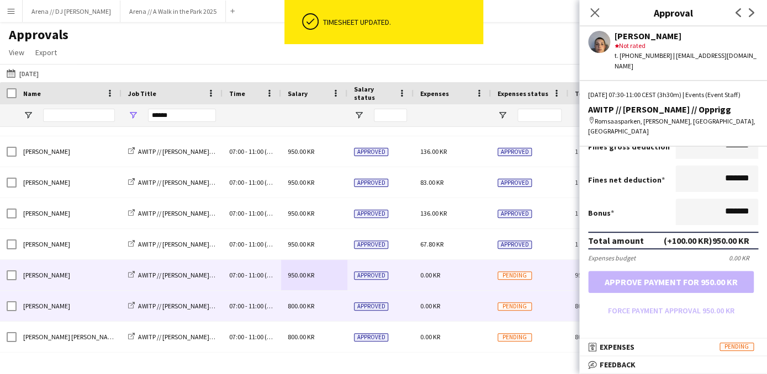
click at [308, 307] on span "800.00 KR" at bounding box center [301, 306] width 26 height 8
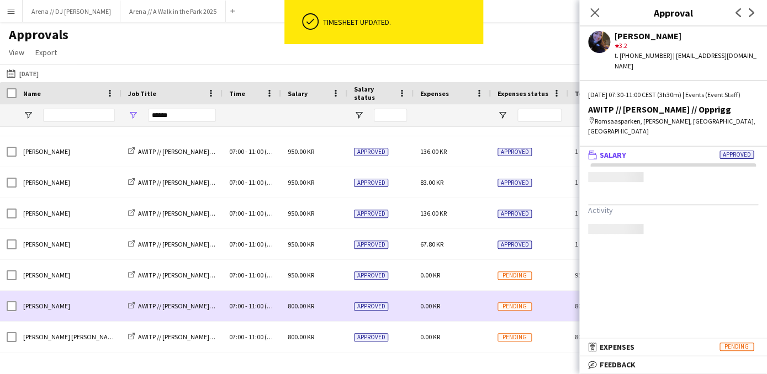
scroll to position [0, 0]
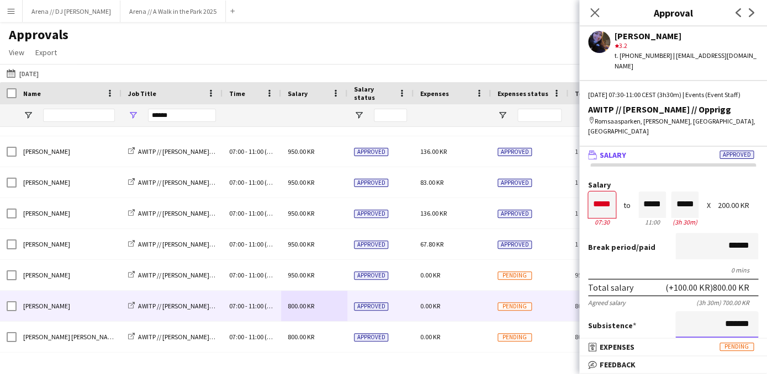
click at [715, 316] on input "*******" at bounding box center [716, 324] width 83 height 26
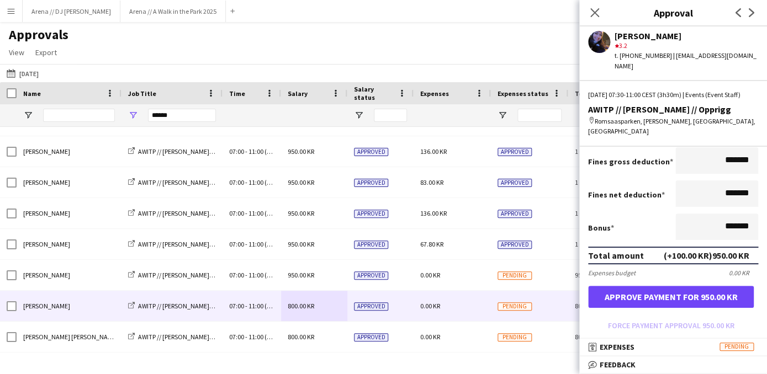
scroll to position [215, 0]
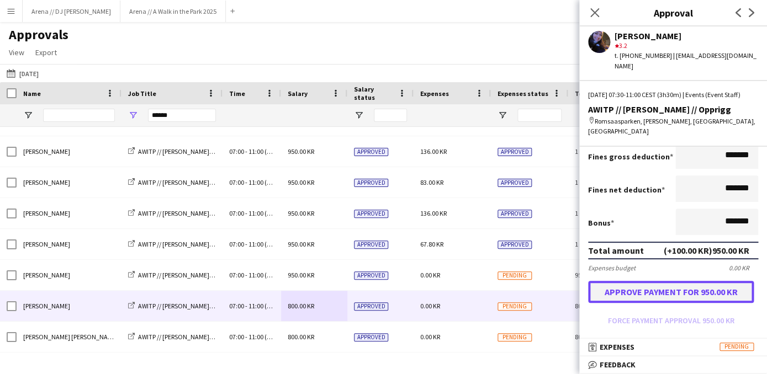
type input "*********"
click at [641, 295] on button "Approve payment for 950.00 KR" at bounding box center [671, 292] width 166 height 22
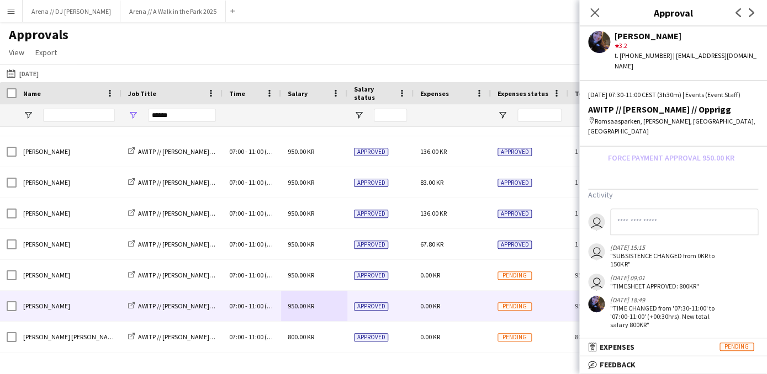
scroll to position [380, 0]
click at [639, 349] on mat-panel-title "receipt Expenses Pending" at bounding box center [670, 347] width 183 height 10
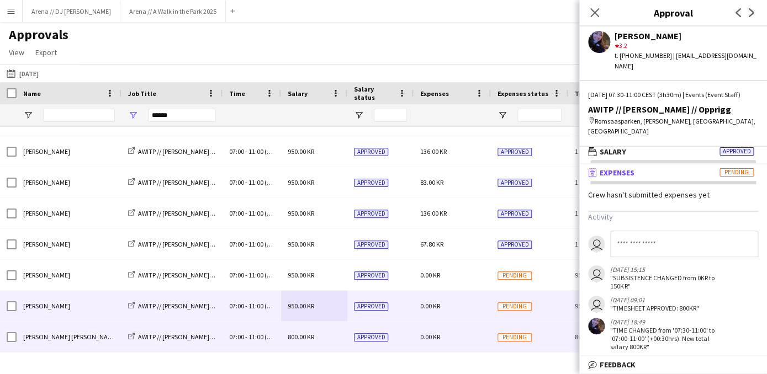
click at [413, 337] on div "Approved" at bounding box center [380, 337] width 66 height 30
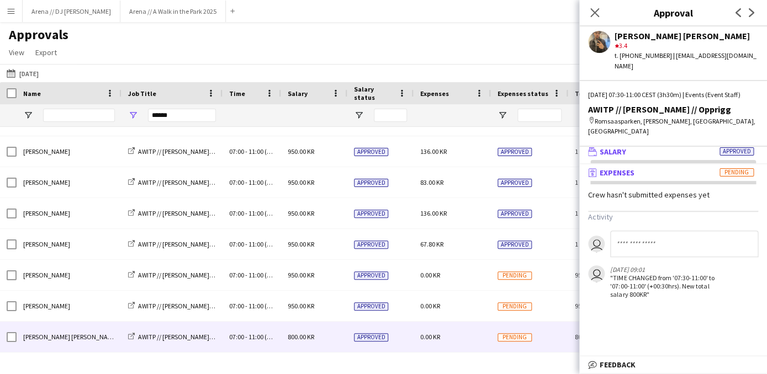
click at [653, 147] on mat-panel-title "wallet Salary Approved" at bounding box center [670, 152] width 183 height 10
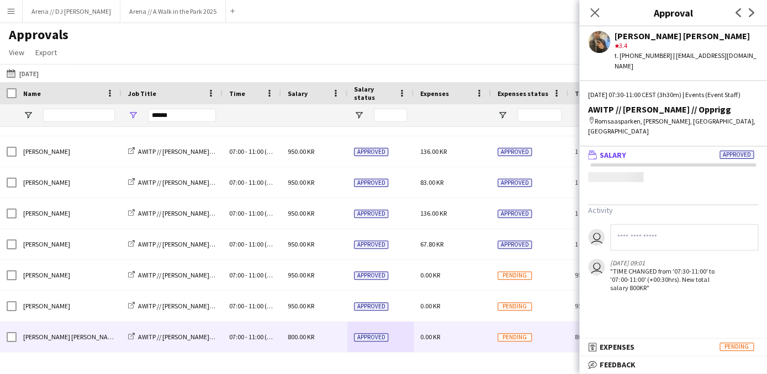
scroll to position [0, 0]
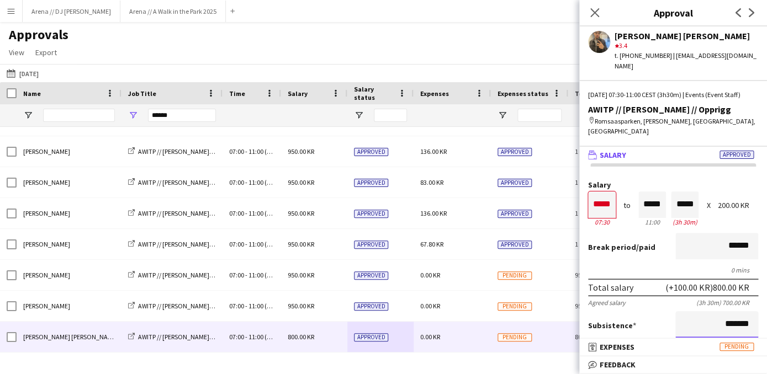
click at [705, 315] on input "*******" at bounding box center [716, 324] width 83 height 26
click at [704, 315] on input "*******" at bounding box center [716, 324] width 83 height 26
click at [703, 315] on input "*******" at bounding box center [716, 324] width 83 height 26
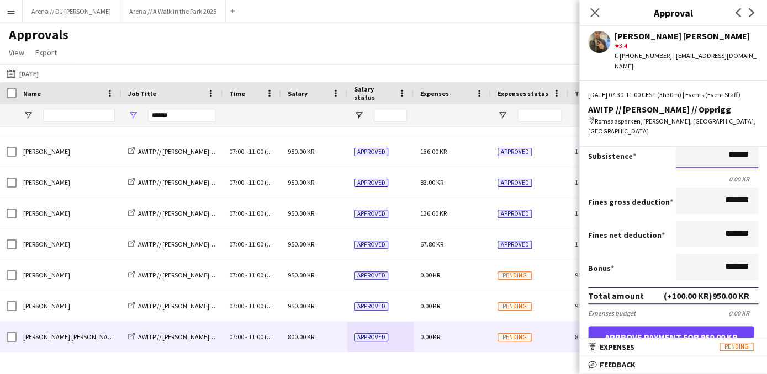
scroll to position [263, 0]
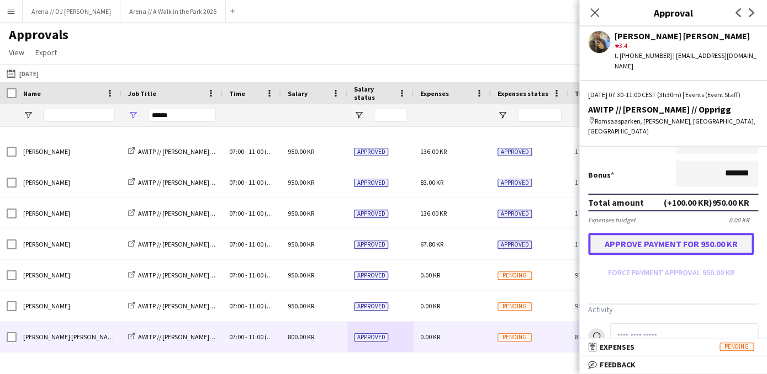
type input "*********"
click at [696, 242] on button "Approve payment for 950.00 KR" at bounding box center [671, 244] width 166 height 22
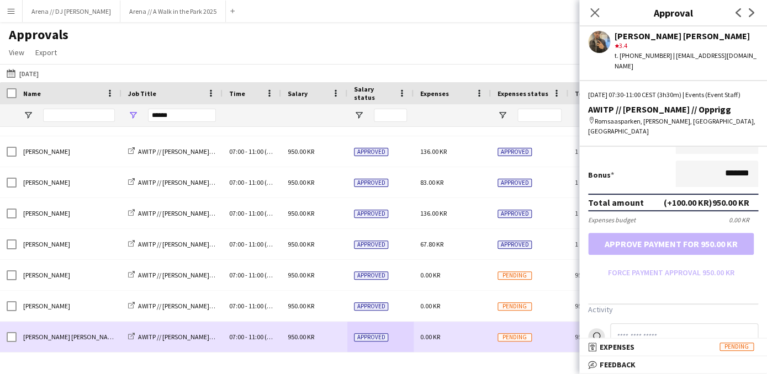
scroll to position [174, 0]
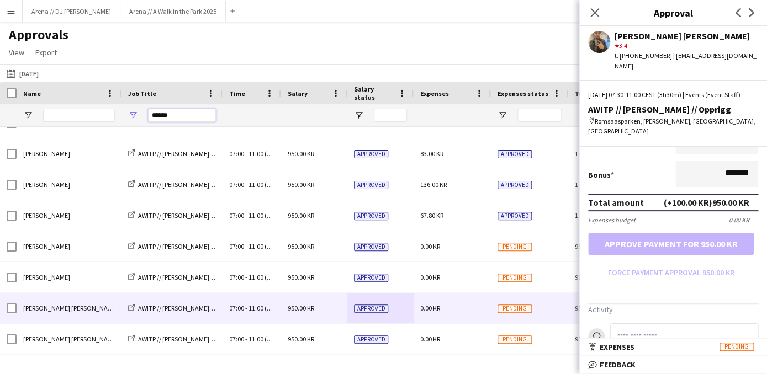
drag, startPoint x: 185, startPoint y: 117, endPoint x: 125, endPoint y: 117, distance: 60.2
click at [148, 117] on input "******" at bounding box center [182, 115] width 68 height 13
click at [591, 14] on icon "Close pop-in" at bounding box center [594, 12] width 10 height 10
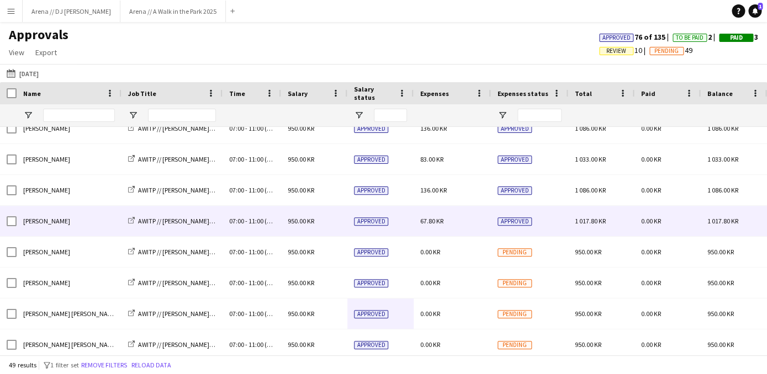
scroll to position [186, 0]
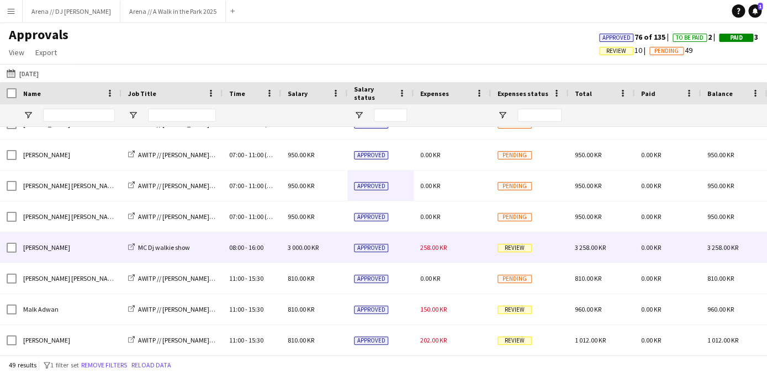
click at [411, 249] on div "Approved" at bounding box center [380, 247] width 66 height 30
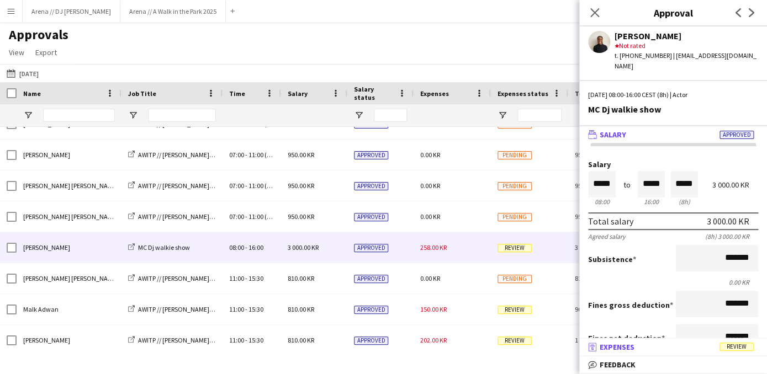
click at [636, 347] on mat-panel-title "receipt Expenses Review" at bounding box center [670, 347] width 183 height 10
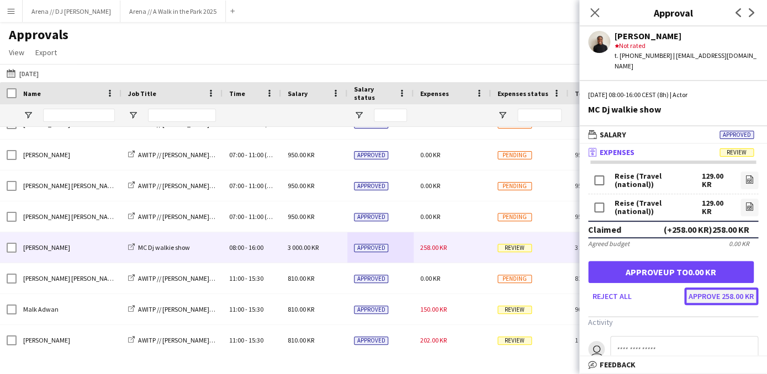
click at [714, 291] on button "Approve 258.00 KR" at bounding box center [721, 297] width 74 height 18
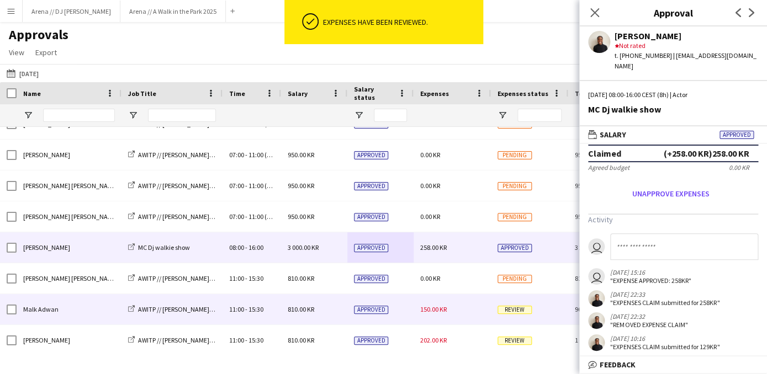
click at [469, 309] on div "150.00 KR" at bounding box center [451, 309] width 77 height 30
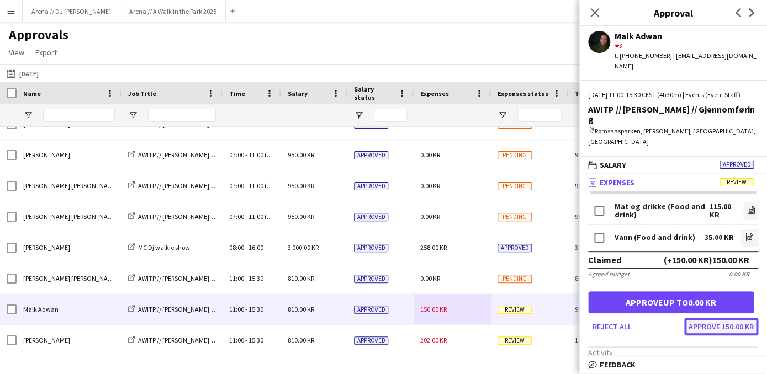
click at [703, 318] on button "Approve 150.00 KR" at bounding box center [721, 327] width 74 height 18
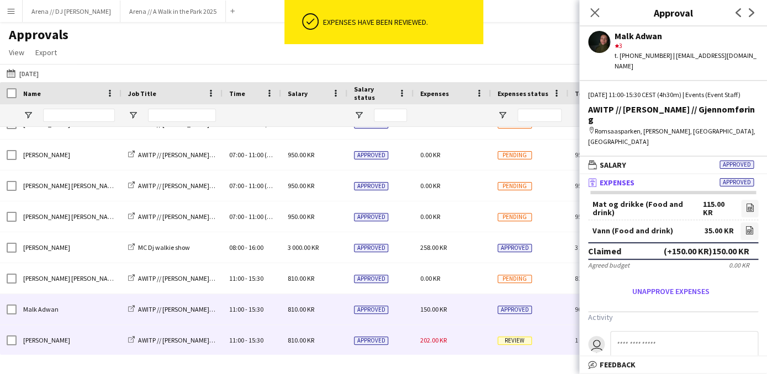
click at [455, 339] on div "202.00 KR" at bounding box center [451, 340] width 77 height 30
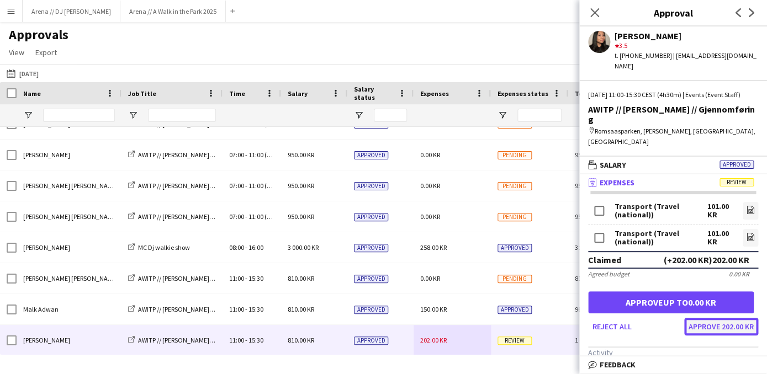
click at [710, 318] on button "Approve 202.00 KR" at bounding box center [721, 327] width 74 height 18
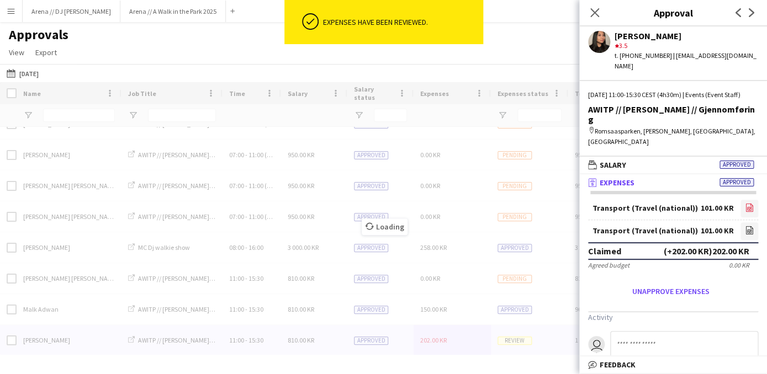
click at [749, 203] on icon "file-image" at bounding box center [749, 207] width 9 height 9
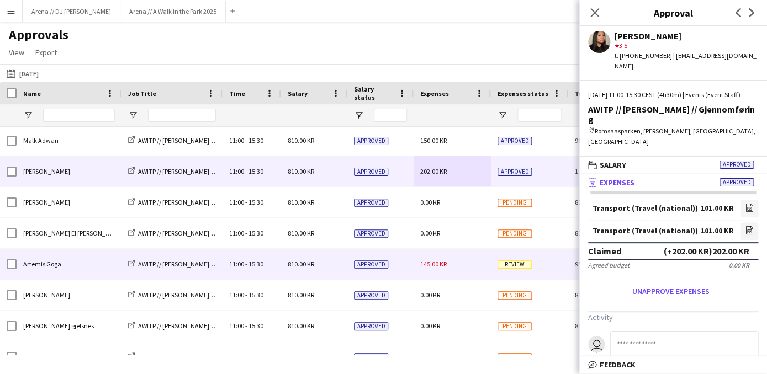
click at [451, 271] on div "145.00 KR" at bounding box center [451, 264] width 77 height 30
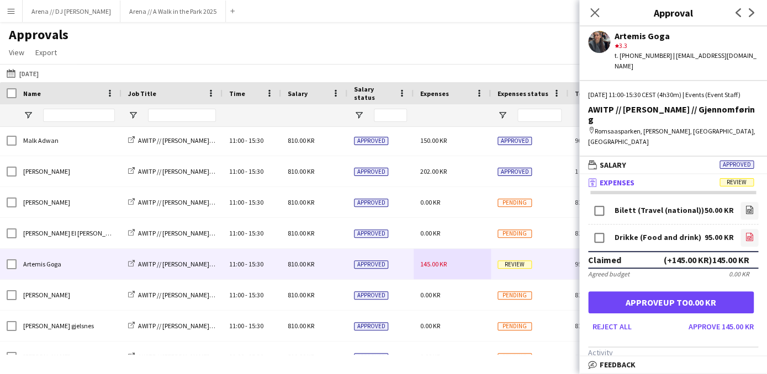
click at [746, 232] on app-icon "file-image" at bounding box center [749, 237] width 9 height 11
click at [700, 318] on button "Approve 145.00 KR" at bounding box center [721, 327] width 74 height 18
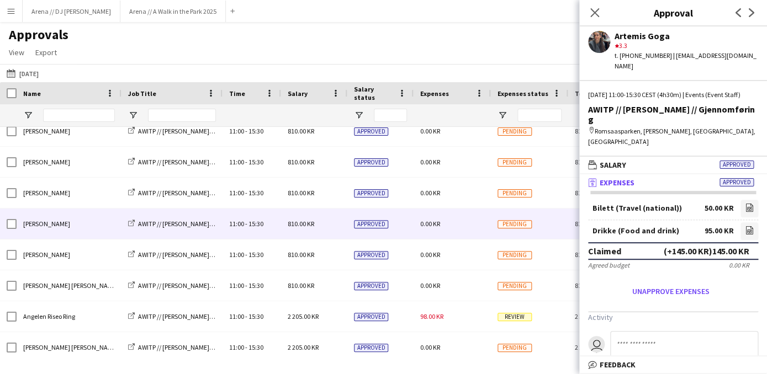
scroll to position [722, 0]
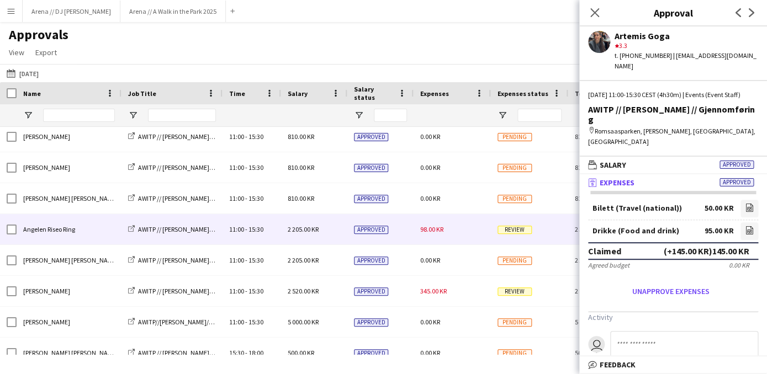
click at [469, 225] on div "98.00 KR" at bounding box center [451, 229] width 77 height 30
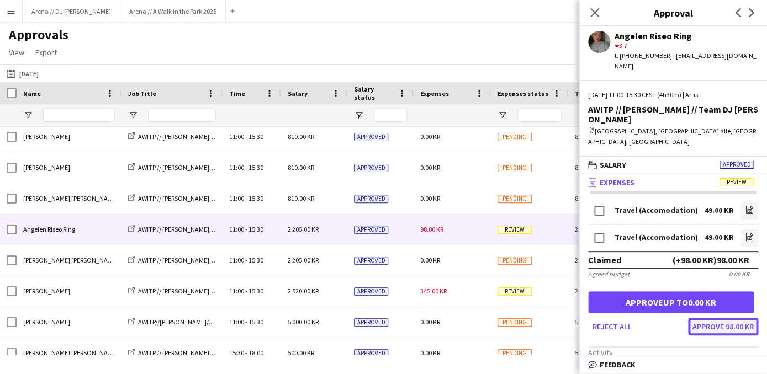
click at [713, 318] on button "Approve 98.00 KR" at bounding box center [723, 327] width 70 height 18
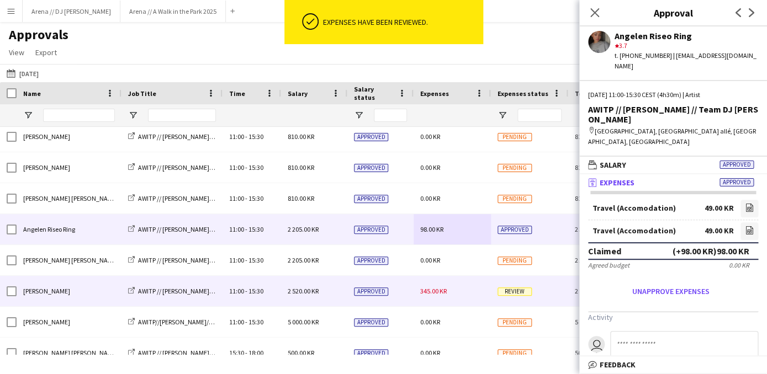
click at [466, 293] on div "345.00 KR" at bounding box center [451, 291] width 77 height 30
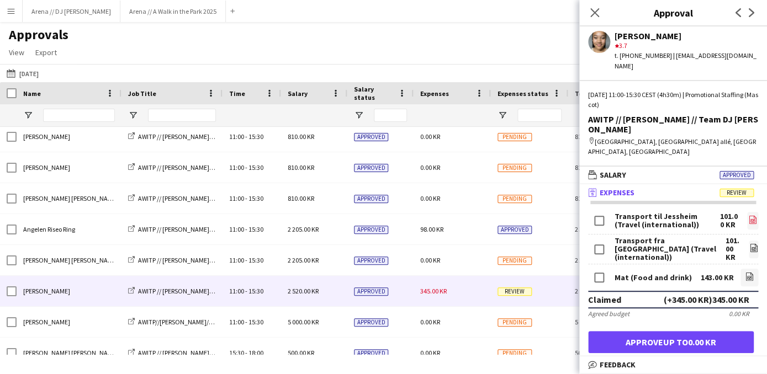
click at [749, 215] on icon "file-image" at bounding box center [752, 219] width 9 height 9
click at [746, 272] on icon "file-image" at bounding box center [749, 276] width 9 height 9
click at [725, 358] on button "Approve 345.00 KR" at bounding box center [721, 367] width 74 height 18
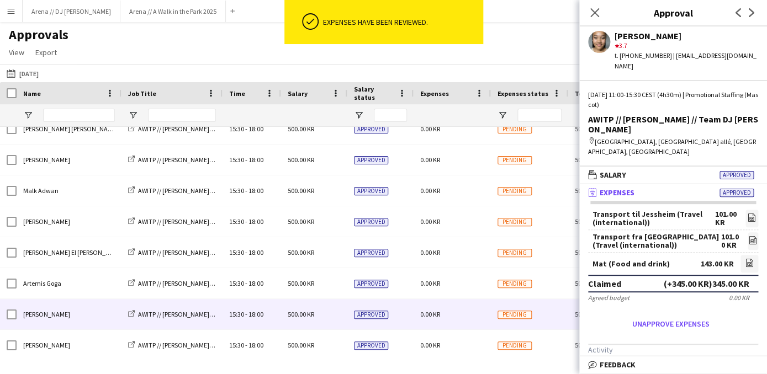
scroll to position [1082, 0]
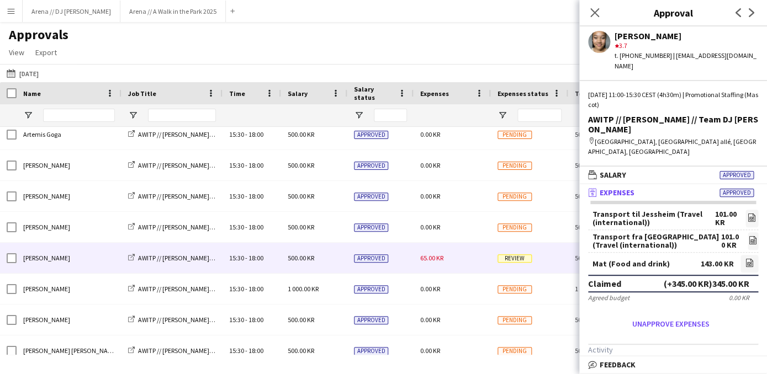
click at [459, 249] on div "65.00 KR" at bounding box center [451, 258] width 77 height 30
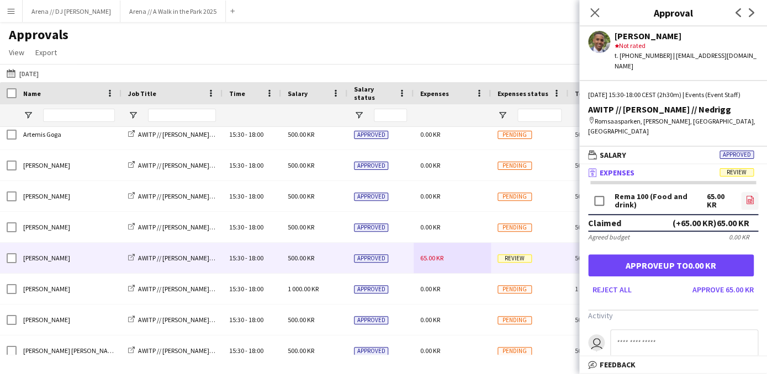
click at [748, 195] on icon "file-image" at bounding box center [749, 199] width 9 height 9
click at [716, 281] on button "Approve 65.00 KR" at bounding box center [723, 290] width 70 height 18
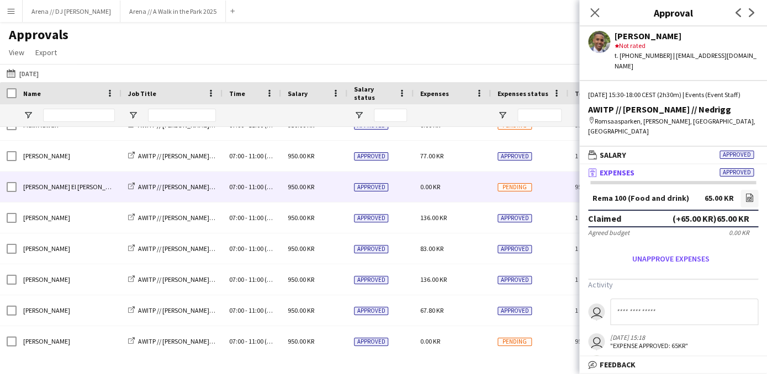
scroll to position [47, 0]
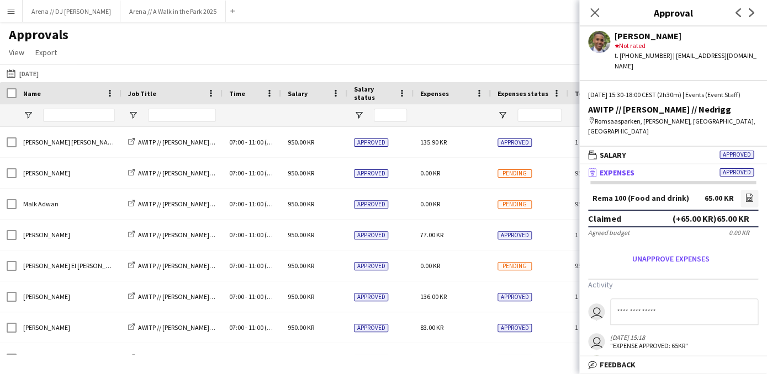
click at [460, 46] on div "Approvals View Customise view Customise filters Reset Filters Reset View Reset …" at bounding box center [383, 45] width 767 height 38
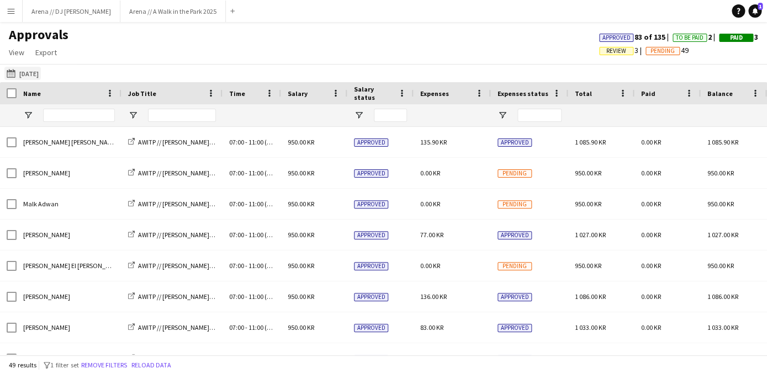
click at [41, 75] on button "[DATE] [DATE]" at bounding box center [22, 73] width 36 height 13
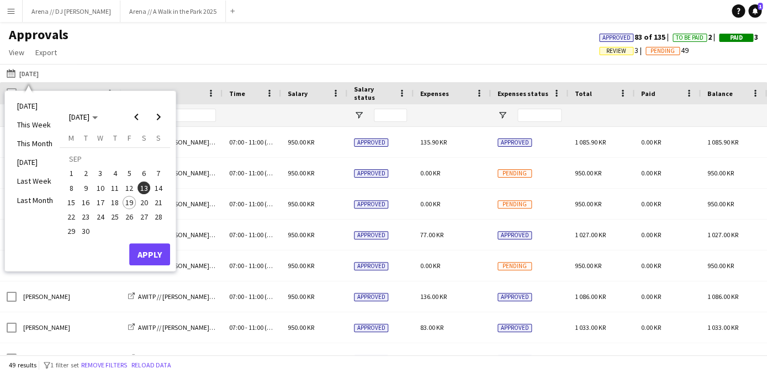
click at [132, 174] on span "5" at bounding box center [129, 173] width 13 height 13
click at [74, 185] on span "8" at bounding box center [71, 188] width 13 height 13
click at [151, 252] on button "Apply" at bounding box center [149, 254] width 41 height 22
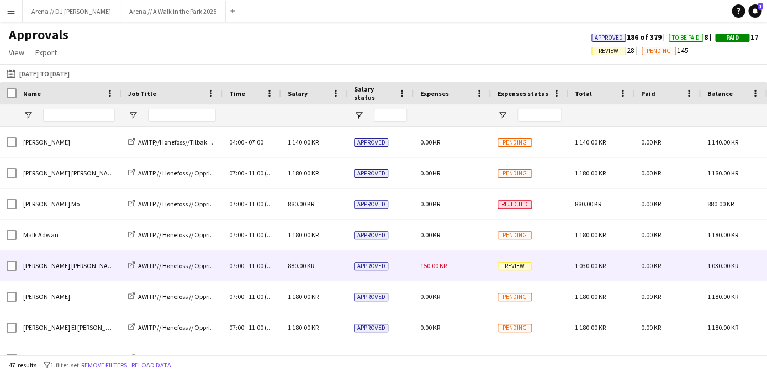
click at [461, 269] on div "150.00 KR" at bounding box center [451, 266] width 77 height 30
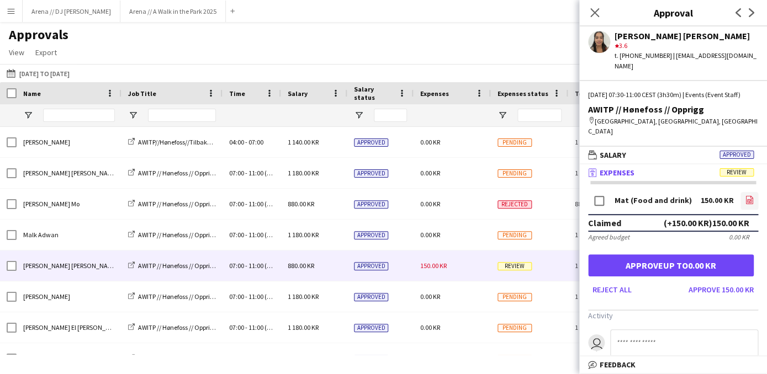
click at [753, 195] on icon "file-image" at bounding box center [749, 199] width 9 height 9
click at [709, 283] on button "Approve 150.00 KR" at bounding box center [721, 290] width 74 height 18
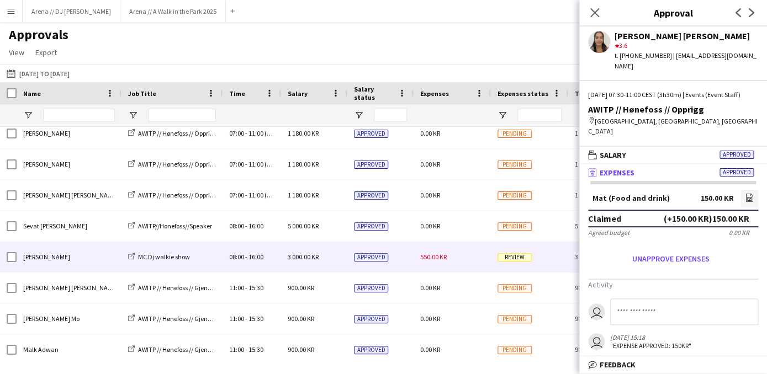
click at [452, 268] on div "550.00 KR" at bounding box center [451, 257] width 77 height 30
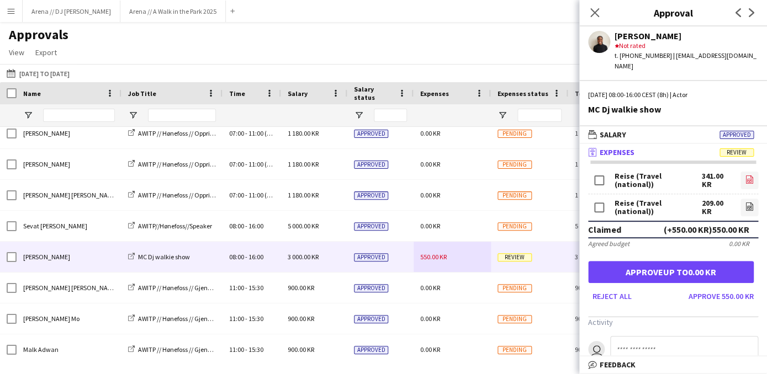
click at [743, 172] on link "file-image" at bounding box center [749, 181] width 18 height 18
click at [746, 202] on icon "file-image" at bounding box center [749, 206] width 9 height 9
click at [705, 288] on button "Approve 550.00 KR" at bounding box center [721, 297] width 74 height 18
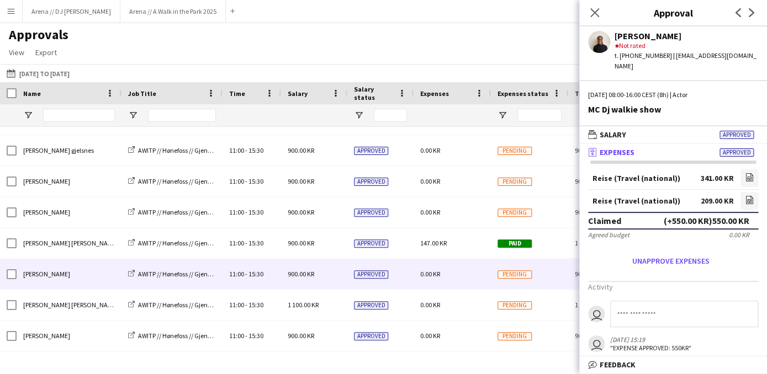
scroll to position [646, 0]
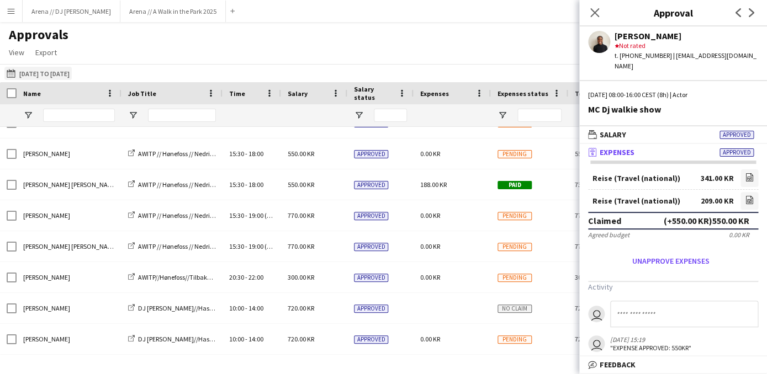
click at [40, 76] on button "[DATE] [DATE] to [DATE]" at bounding box center [37, 73] width 67 height 13
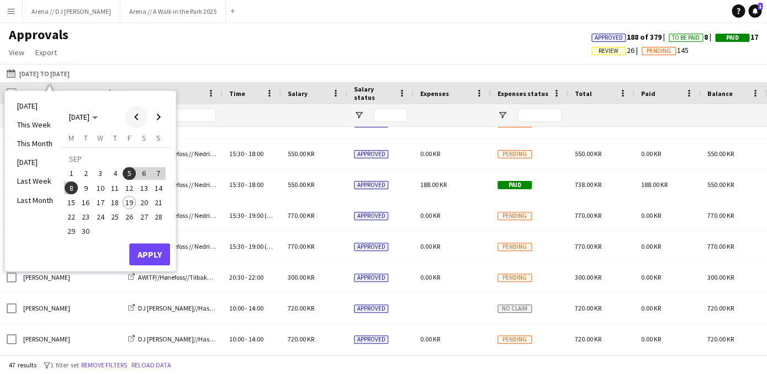
click at [135, 113] on span "Previous month" at bounding box center [136, 117] width 22 height 22
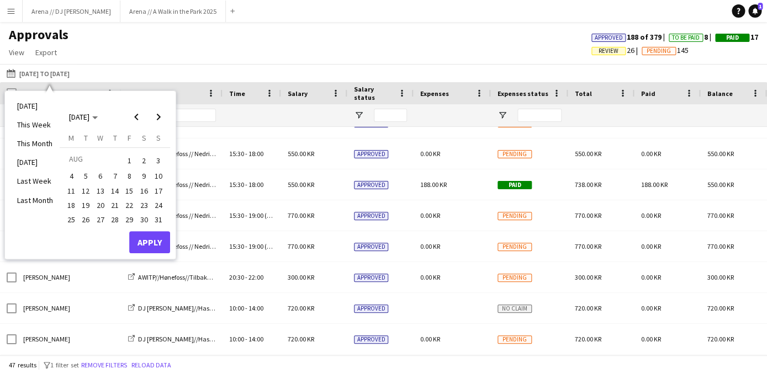
click at [131, 216] on span "29" at bounding box center [129, 219] width 13 height 13
click at [156, 219] on span "31" at bounding box center [158, 219] width 13 height 13
click at [157, 238] on button "Apply" at bounding box center [149, 242] width 41 height 22
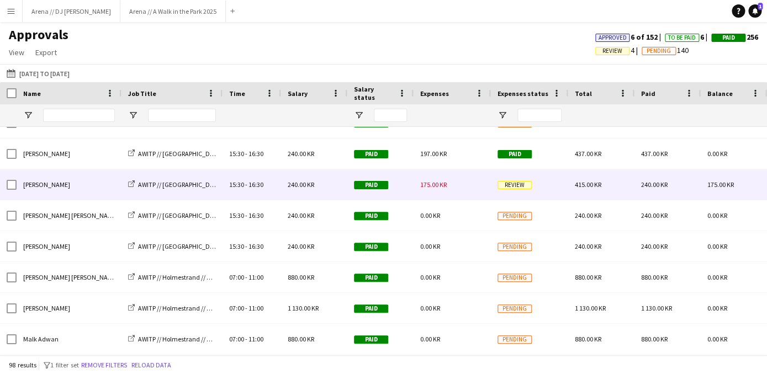
click at [463, 188] on div "175.00 KR" at bounding box center [451, 184] width 77 height 30
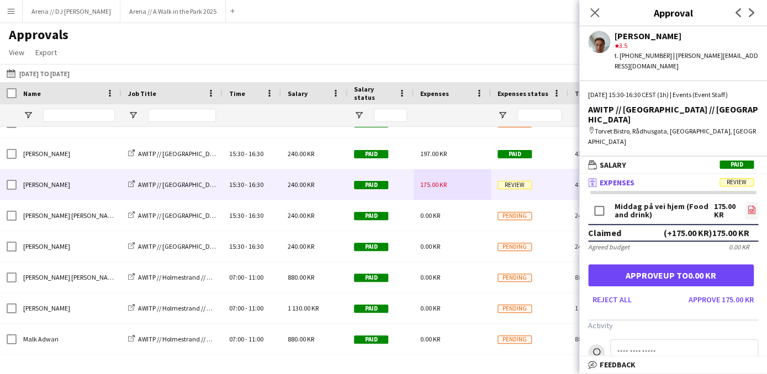
click at [749, 205] on icon "file-image" at bounding box center [751, 209] width 9 height 9
click at [715, 291] on button "Approve 175.00 KR" at bounding box center [721, 300] width 74 height 18
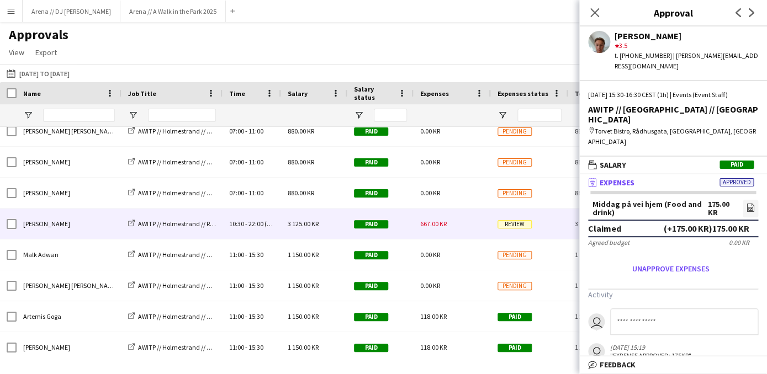
click at [454, 232] on div "667.00 KR" at bounding box center [451, 224] width 77 height 30
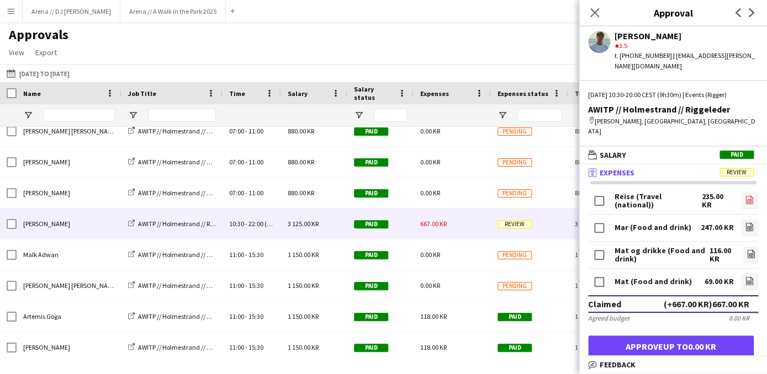
click at [745, 195] on icon "file-image" at bounding box center [749, 199] width 9 height 9
click at [745, 222] on icon "file-image" at bounding box center [749, 226] width 9 height 9
click at [745, 246] on link "file-image" at bounding box center [750, 255] width 15 height 18
click at [751, 280] on icon at bounding box center [749, 281] width 4 height 3
click at [748, 226] on icon at bounding box center [749, 227] width 4 height 3
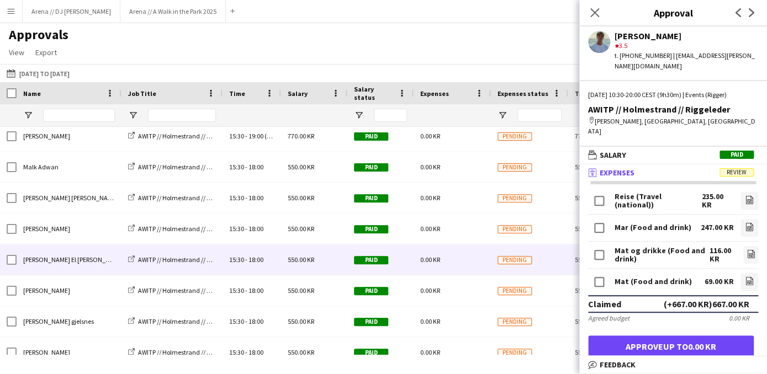
scroll to position [2491, 0]
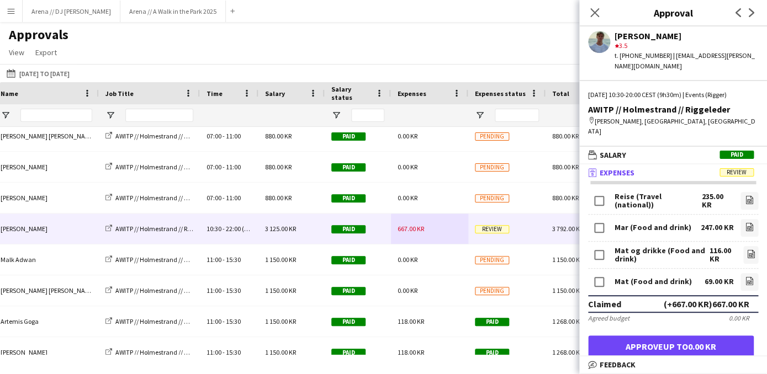
click at [702, 362] on button "Approve 667.00 KR" at bounding box center [721, 371] width 74 height 18
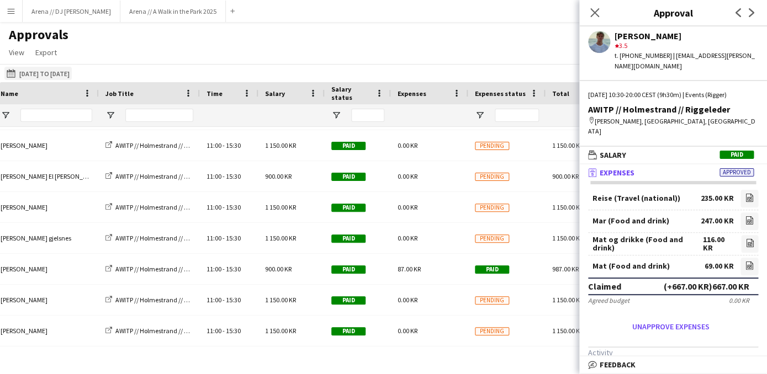
click at [48, 72] on button "[DATE] [DATE] to [DATE]" at bounding box center [37, 73] width 67 height 13
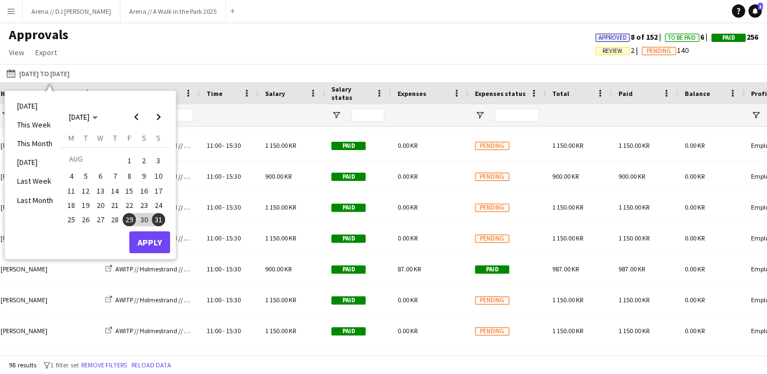
click at [132, 199] on span "22" at bounding box center [129, 205] width 13 height 13
click at [157, 201] on span "24" at bounding box center [158, 205] width 13 height 13
click at [157, 238] on button "Apply" at bounding box center [149, 242] width 41 height 22
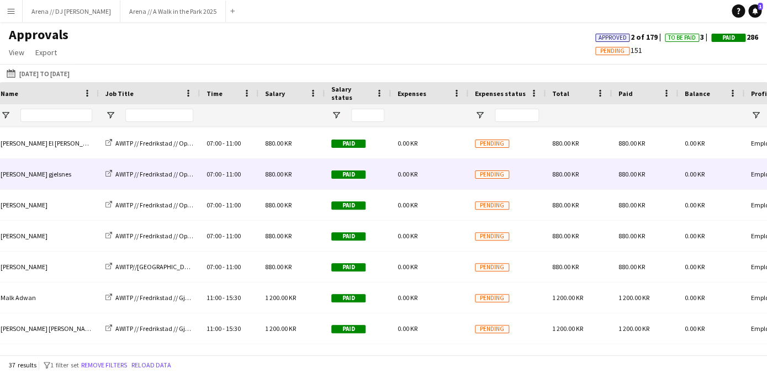
scroll to position [209, 0]
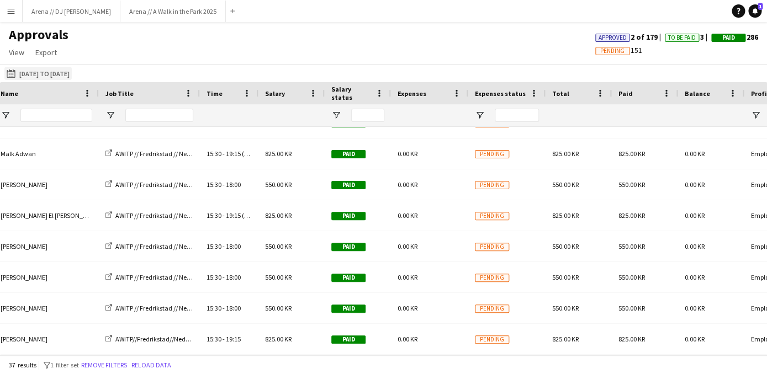
click at [72, 74] on button "[DATE] [DATE] to [DATE]" at bounding box center [37, 73] width 67 height 13
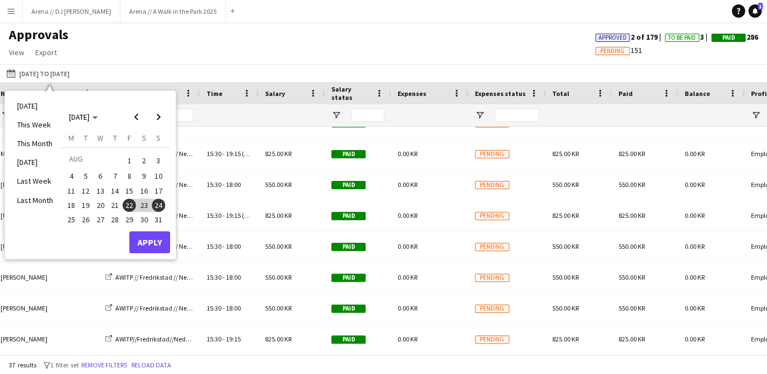
click at [136, 186] on button "15" at bounding box center [129, 191] width 14 height 14
click at [160, 189] on span "17" at bounding box center [158, 190] width 13 height 13
click at [160, 236] on button "Apply" at bounding box center [149, 242] width 41 height 22
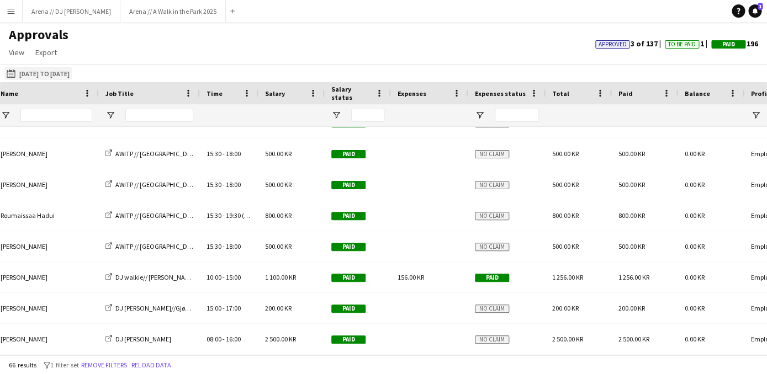
click at [72, 78] on button "[DATE] [DATE] to [DATE]" at bounding box center [37, 73] width 67 height 13
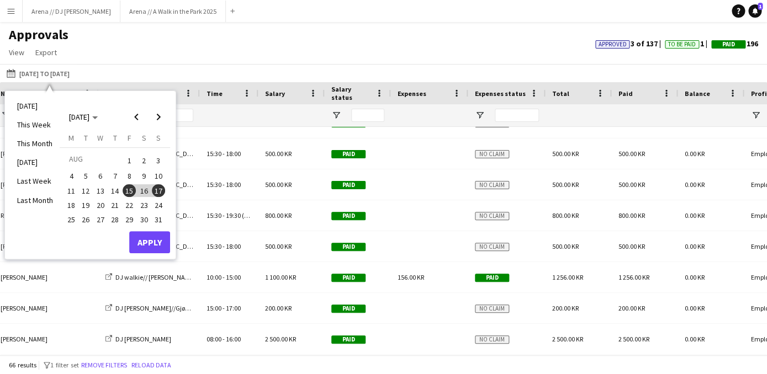
click at [133, 171] on span "8" at bounding box center [129, 176] width 13 height 13
click at [160, 173] on span "10" at bounding box center [158, 176] width 13 height 13
click at [158, 239] on button "Apply" at bounding box center [149, 242] width 41 height 22
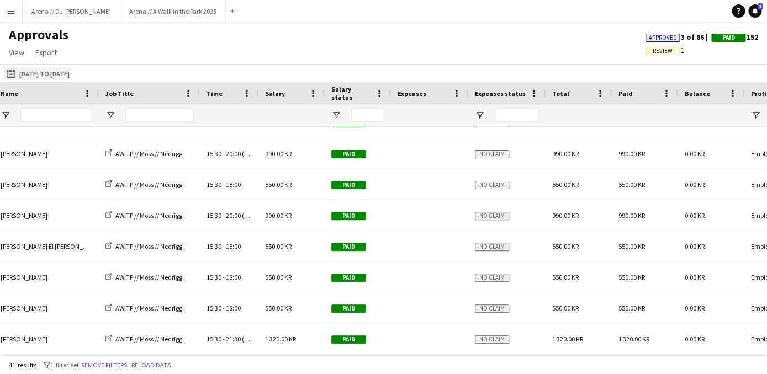
click at [72, 75] on button "[DATE] [DATE] to [DATE]" at bounding box center [37, 73] width 67 height 13
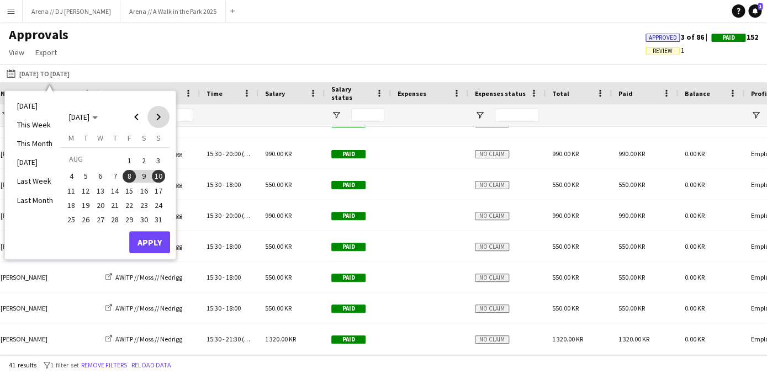
click at [160, 114] on span "Next month" at bounding box center [158, 117] width 22 height 22
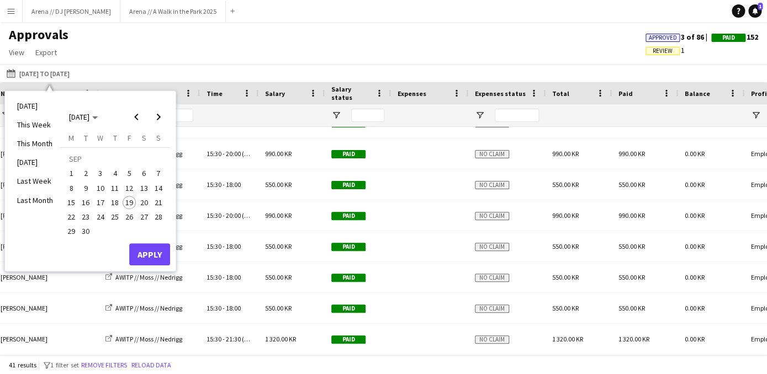
click at [135, 188] on span "12" at bounding box center [129, 188] width 13 height 13
click at [157, 190] on span "14" at bounding box center [158, 188] width 13 height 13
click at [158, 251] on button "Apply" at bounding box center [149, 254] width 41 height 22
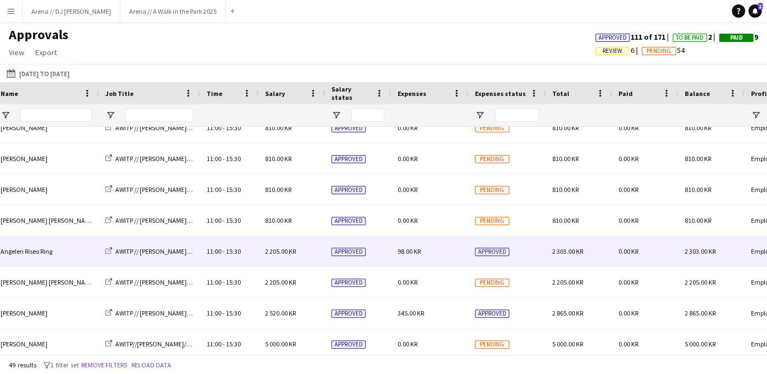
click at [395, 246] on div "98.00 KR" at bounding box center [429, 251] width 77 height 30
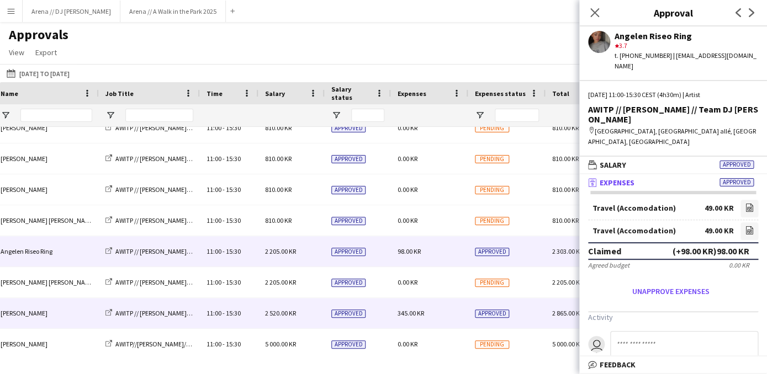
click at [404, 313] on span "345.00 KR" at bounding box center [410, 313] width 26 height 8
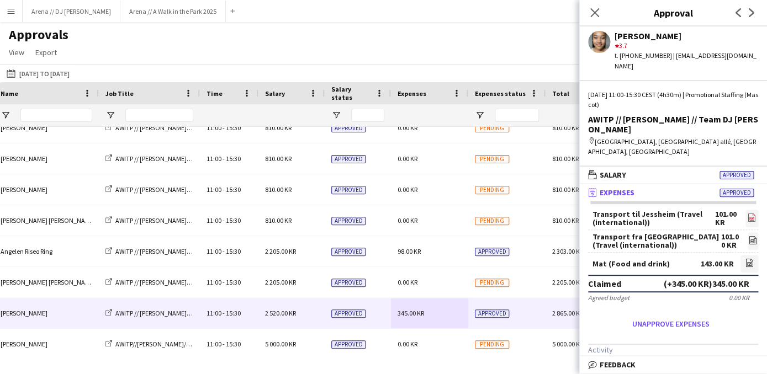
click at [752, 210] on link "file-image" at bounding box center [751, 219] width 13 height 18
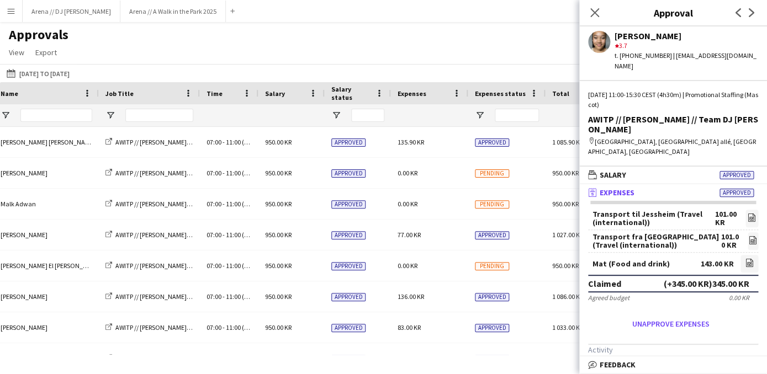
click at [445, 37] on div "Approvals View Customise view Customise filters Reset Filters Reset View Reset …" at bounding box center [383, 45] width 767 height 38
